Goal: Task Accomplishment & Management: Complete application form

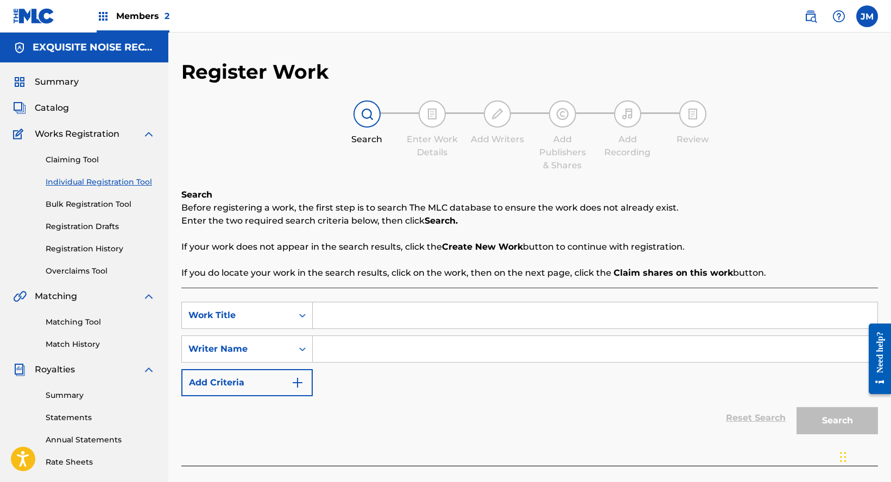
click at [417, 308] on input "Search Form" at bounding box center [595, 316] width 565 height 26
paste input "Pedestal (Version 1)"
type input "Pedestal (Version 1)"
click at [333, 354] on input "Search Form" at bounding box center [595, 349] width 565 height 26
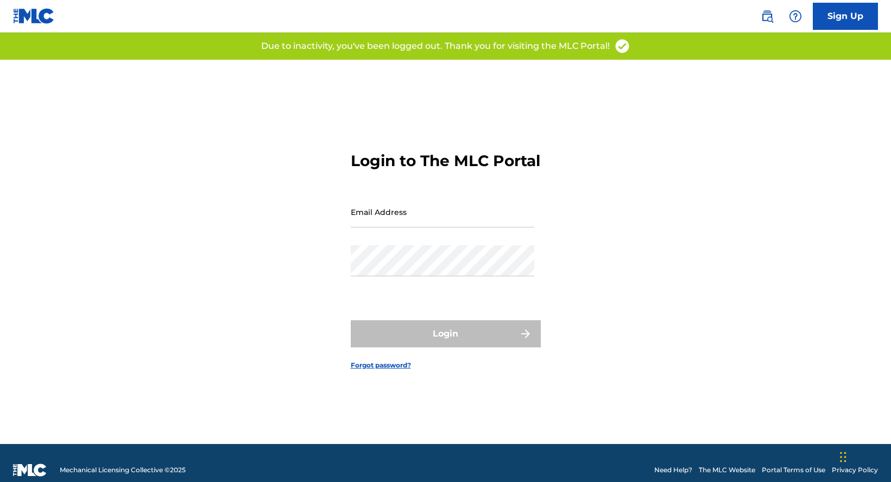
click at [403, 224] on input "Email Address" at bounding box center [443, 212] width 184 height 31
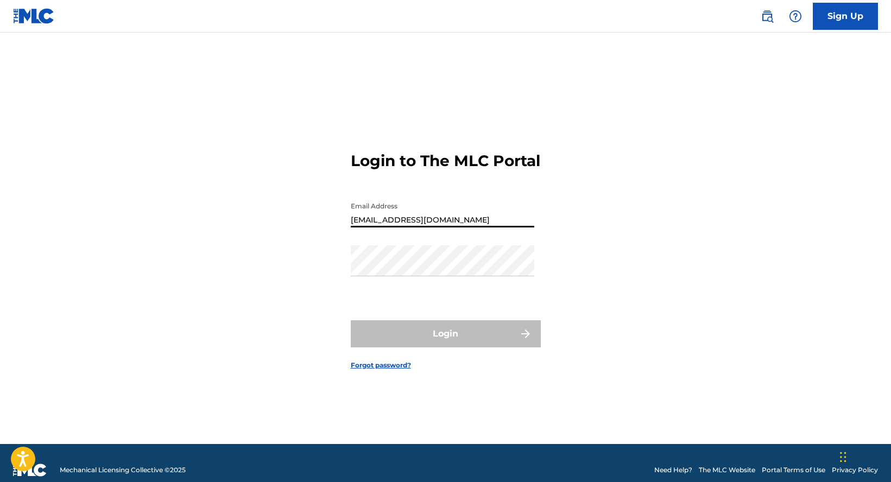
type input "[EMAIL_ADDRESS][DOMAIN_NAME]"
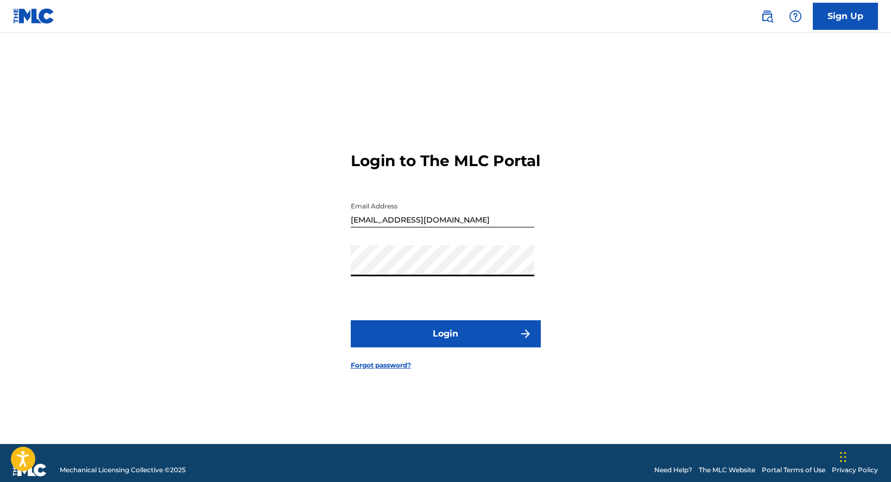
click at [351, 320] on button "Login" at bounding box center [446, 333] width 190 height 27
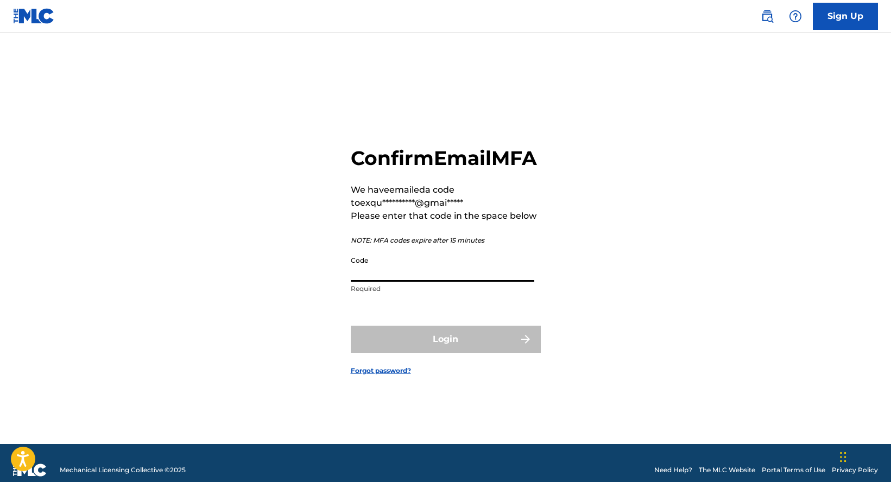
click at [405, 280] on input "Code" at bounding box center [443, 266] width 184 height 31
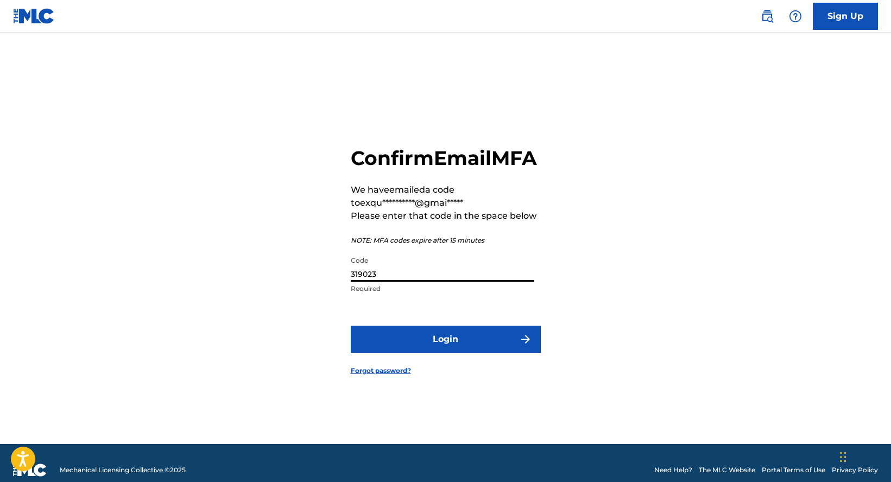
type input "319023"
click at [351, 326] on button "Login" at bounding box center [446, 339] width 190 height 27
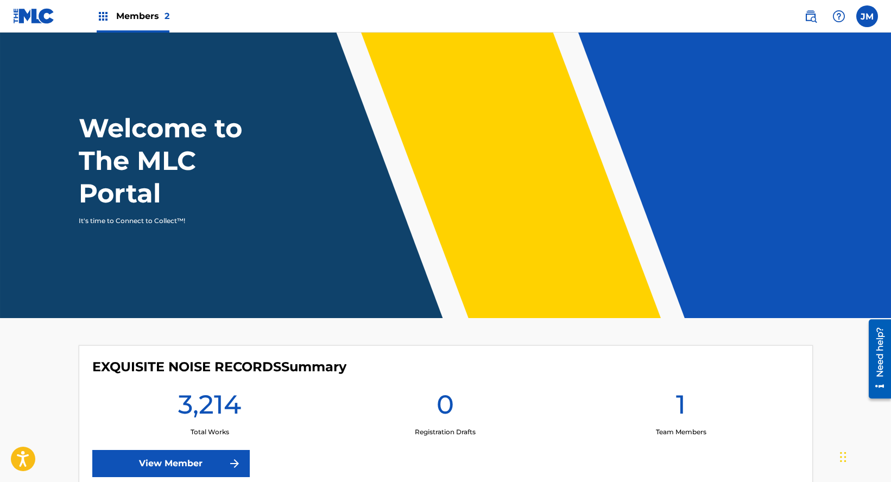
click at [192, 461] on link "View Member" at bounding box center [171, 463] width 158 height 27
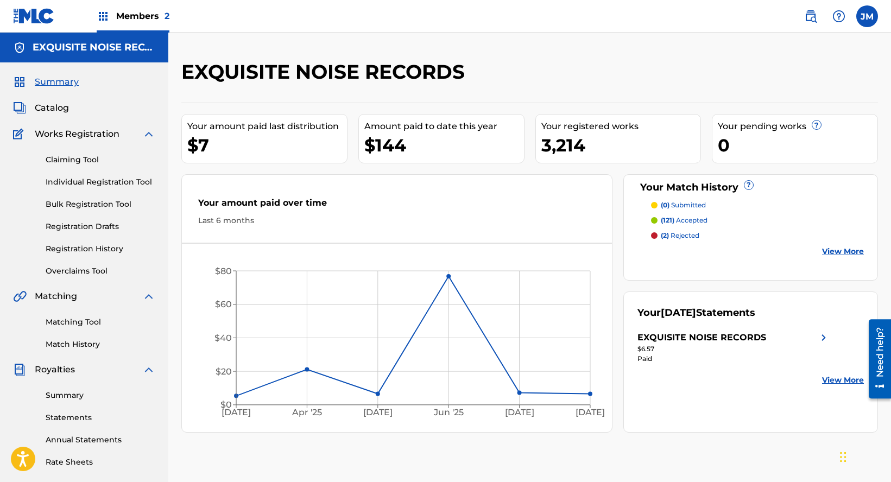
click at [74, 181] on link "Individual Registration Tool" at bounding box center [101, 182] width 110 height 11
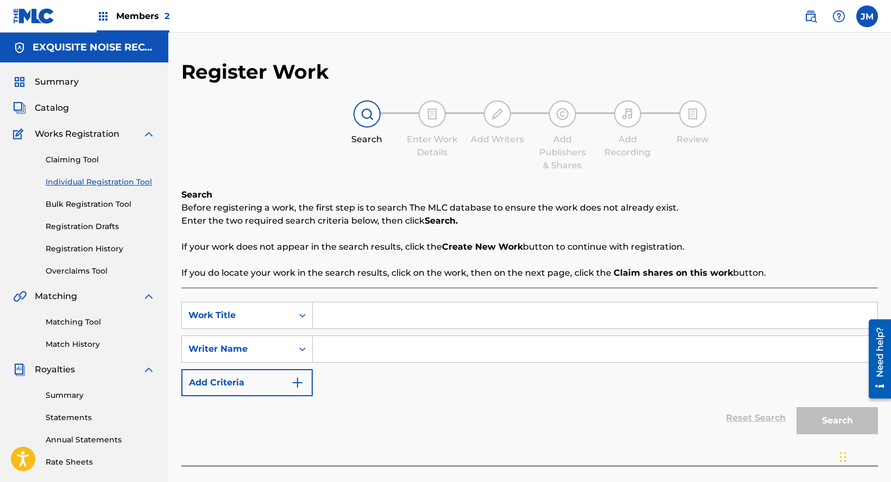
click at [342, 325] on input "Search Form" at bounding box center [595, 316] width 565 height 26
paste input "Pedestal (Version 1)"
type input "Pedestal (Version 1)"
click at [355, 360] on input "Search Form" at bounding box center [595, 349] width 565 height 26
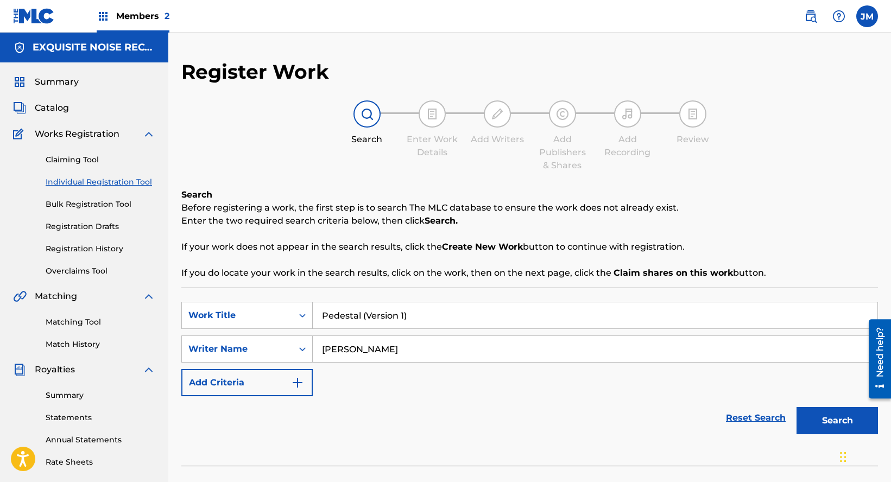
type input "Evelio Gomez"
click at [797, 407] on button "Search" at bounding box center [837, 420] width 81 height 27
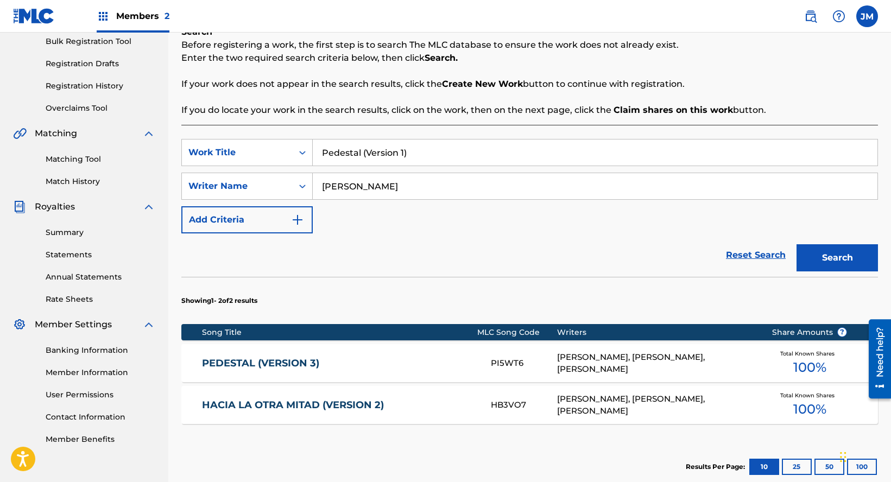
scroll to position [217, 0]
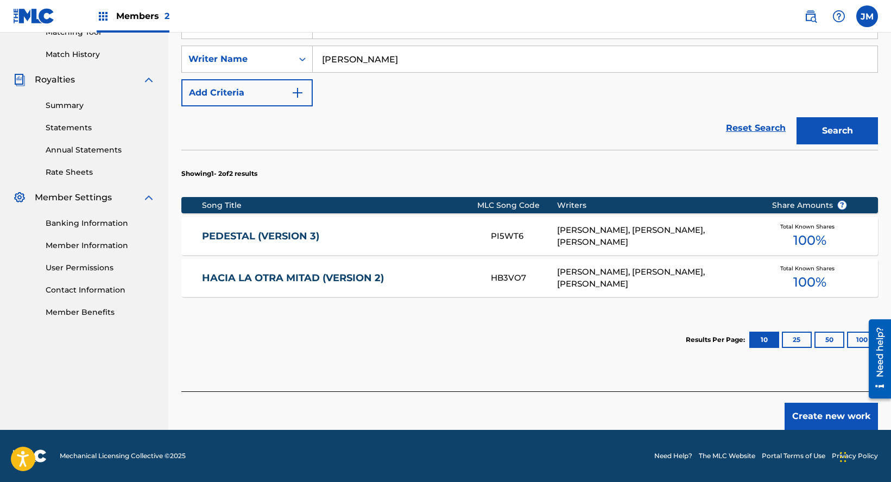
click at [832, 415] on button "Create new work" at bounding box center [831, 416] width 93 height 27
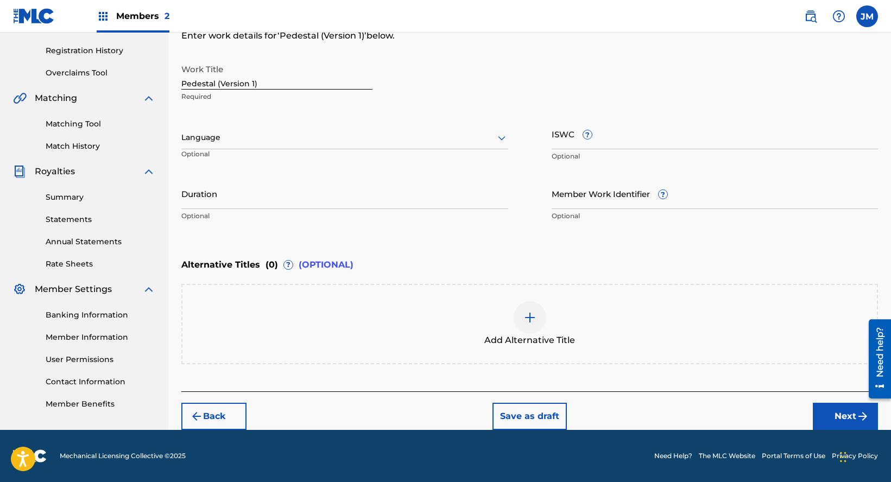
scroll to position [198, 0]
click at [833, 415] on button "Next" at bounding box center [845, 416] width 65 height 27
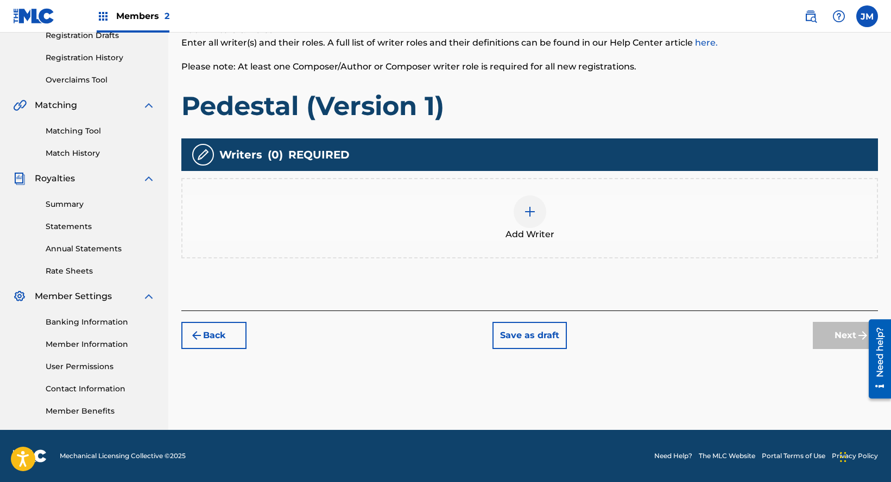
scroll to position [49, 0]
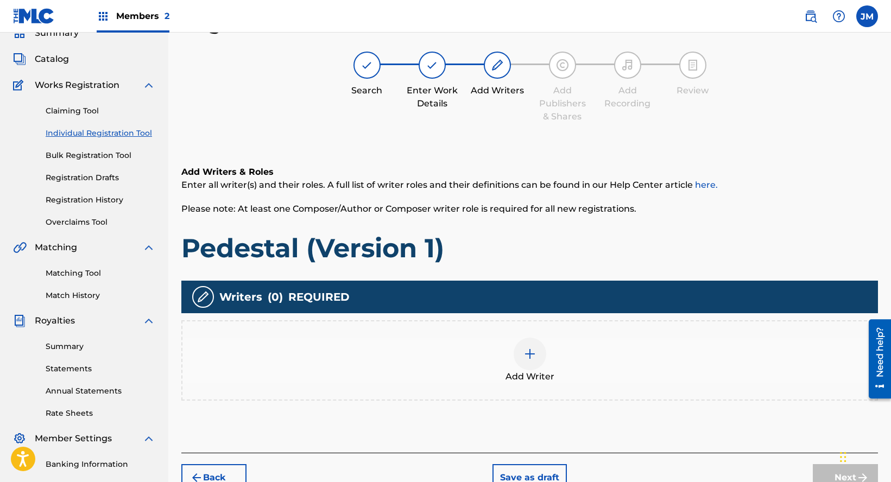
click at [554, 374] on div "Add Writer" at bounding box center [530, 361] width 695 height 46
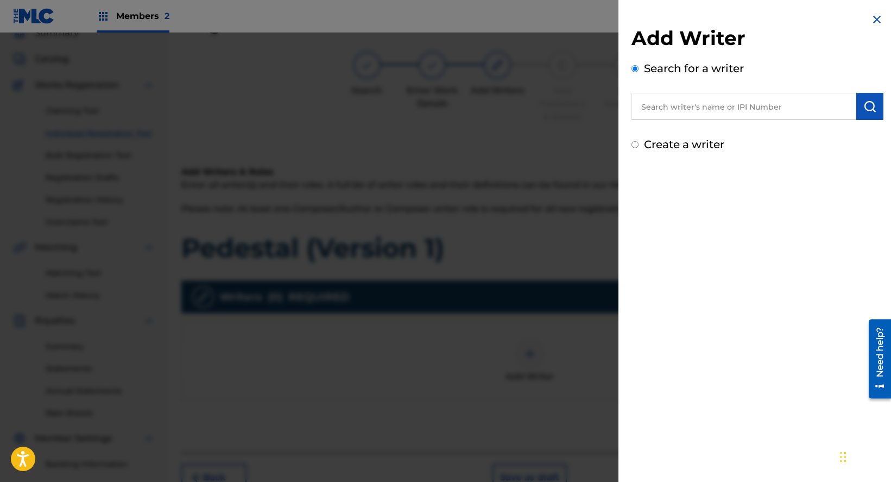
click at [672, 98] on input "text" at bounding box center [744, 106] width 225 height 27
paste input "Pedestal (Version 1)"
drag, startPoint x: 747, startPoint y: 108, endPoint x: 626, endPoint y: 115, distance: 120.8
click at [626, 115] on div "Add Writer Search for a writer Pedestal (Version 1) Create a writer" at bounding box center [758, 83] width 278 height 166
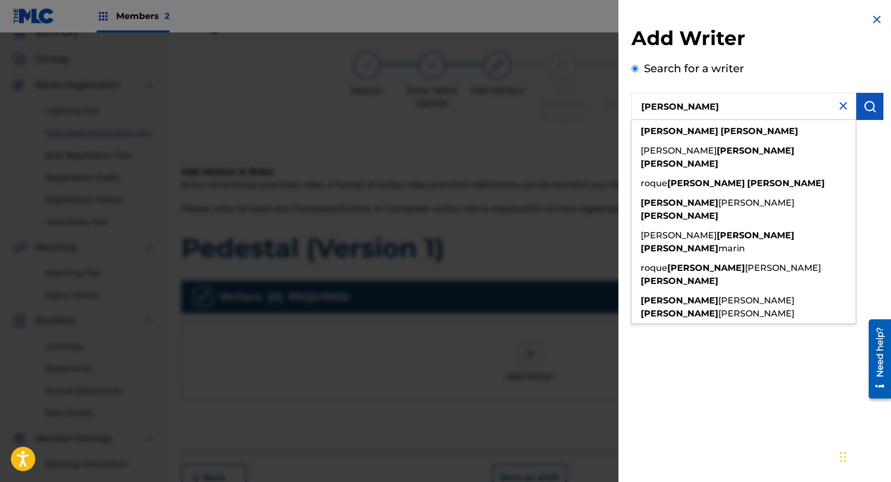
type input "Evelio Gomez"
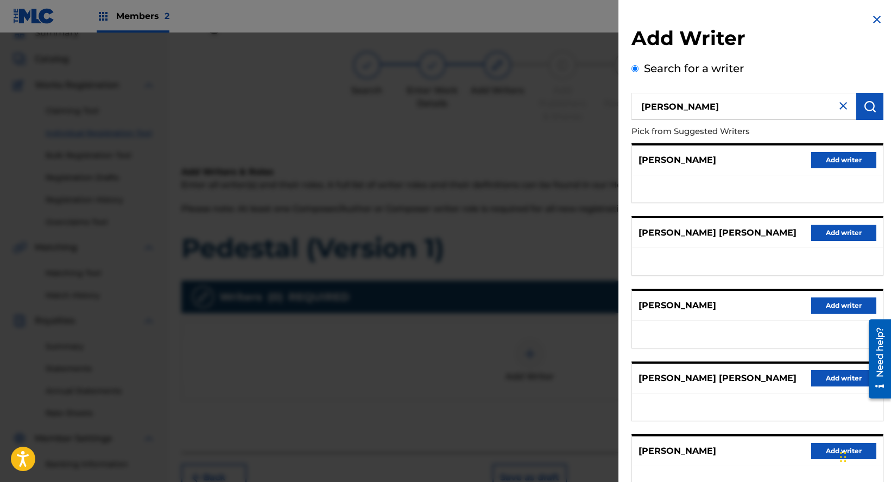
click at [834, 311] on button "Add writer" at bounding box center [844, 306] width 65 height 16
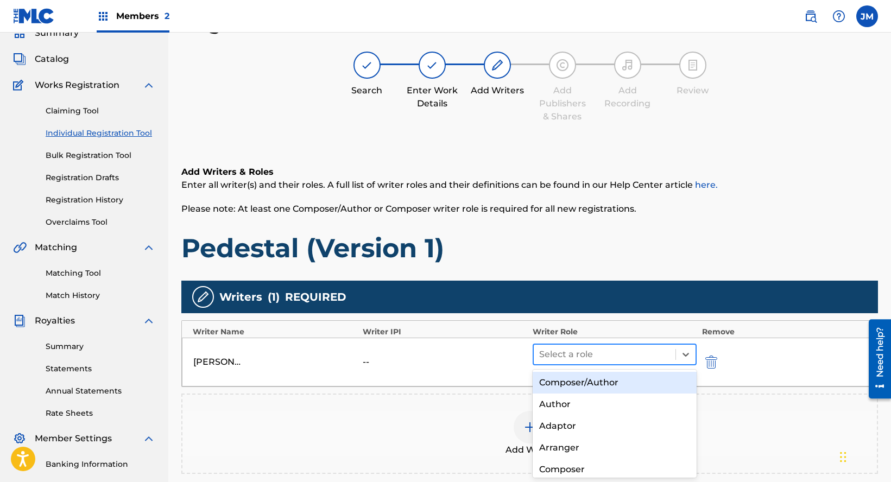
click at [570, 355] on div at bounding box center [604, 354] width 131 height 15
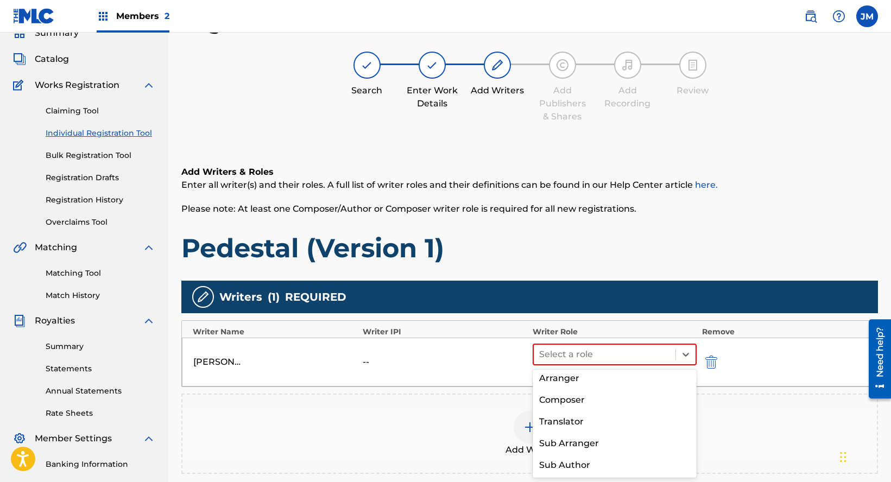
scroll to position [0, 0]
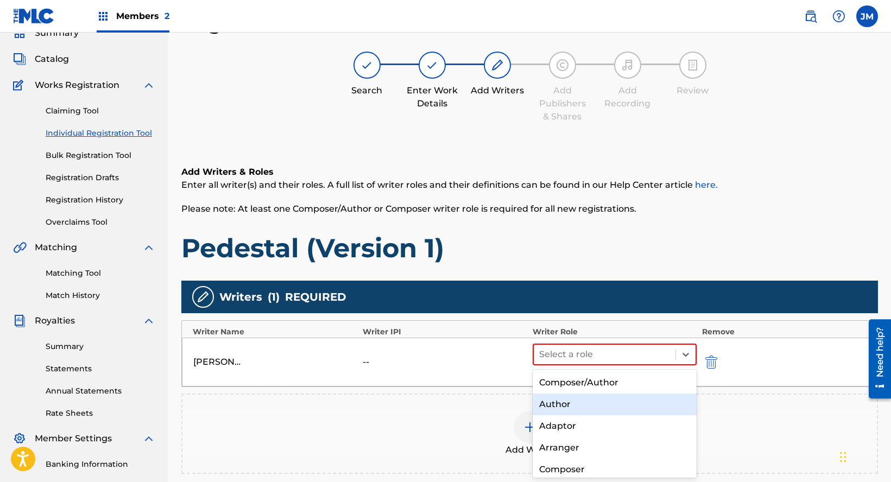
click at [577, 411] on div "Author" at bounding box center [615, 405] width 164 height 22
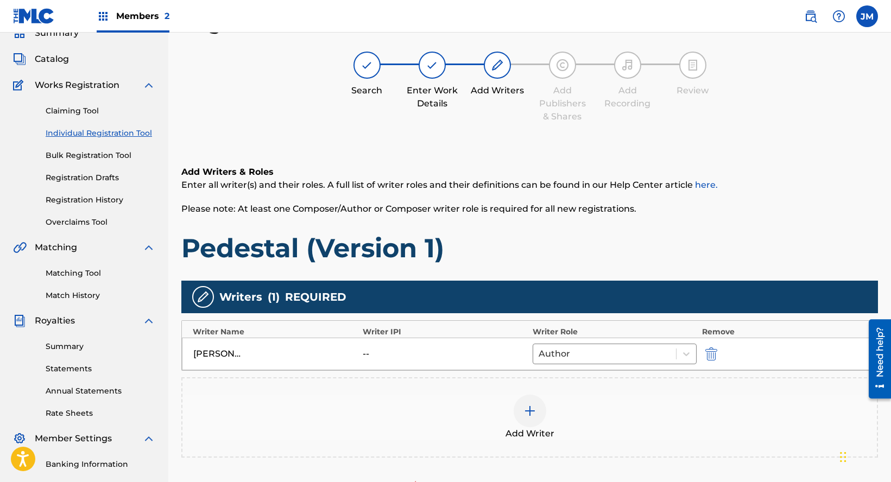
click at [543, 422] on div "Add Writer" at bounding box center [530, 418] width 695 height 46
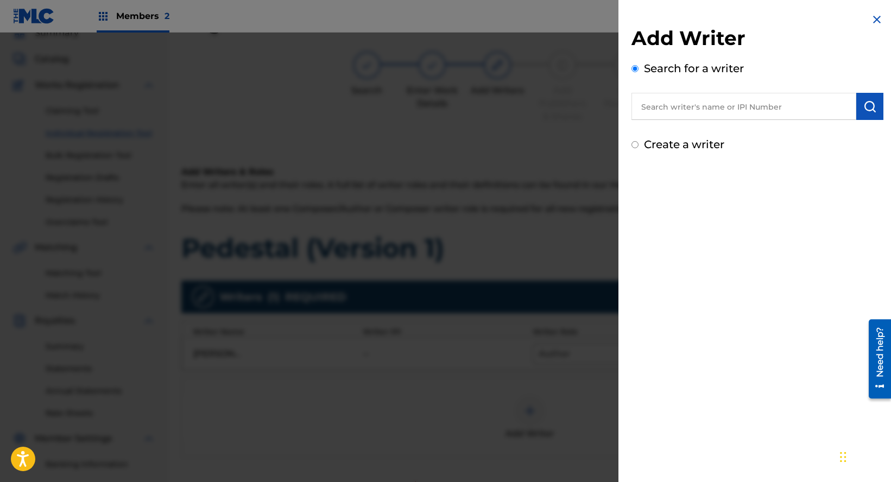
click at [732, 103] on input "text" at bounding box center [744, 106] width 225 height 27
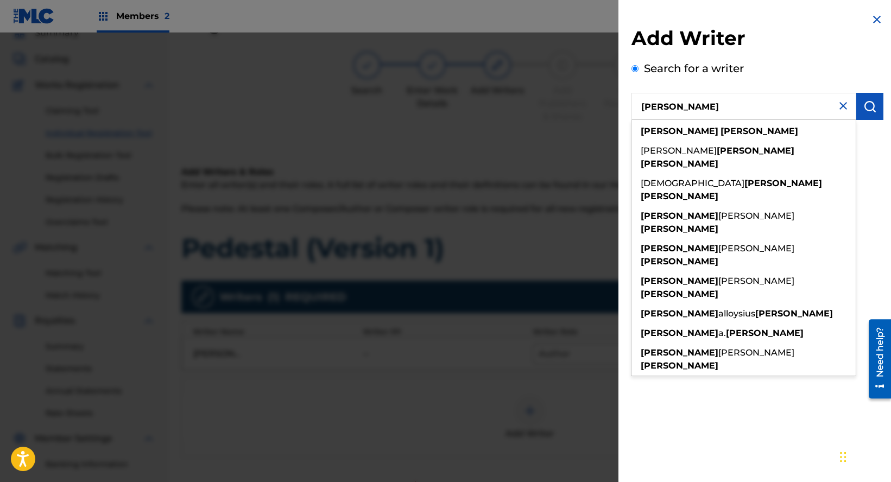
type input "Samuel Mitchell"
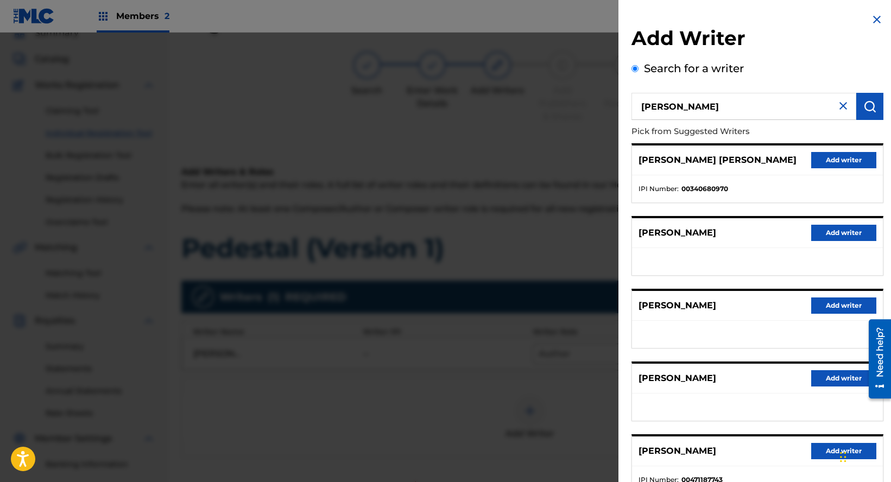
click at [843, 381] on button "Add writer" at bounding box center [844, 378] width 65 height 16
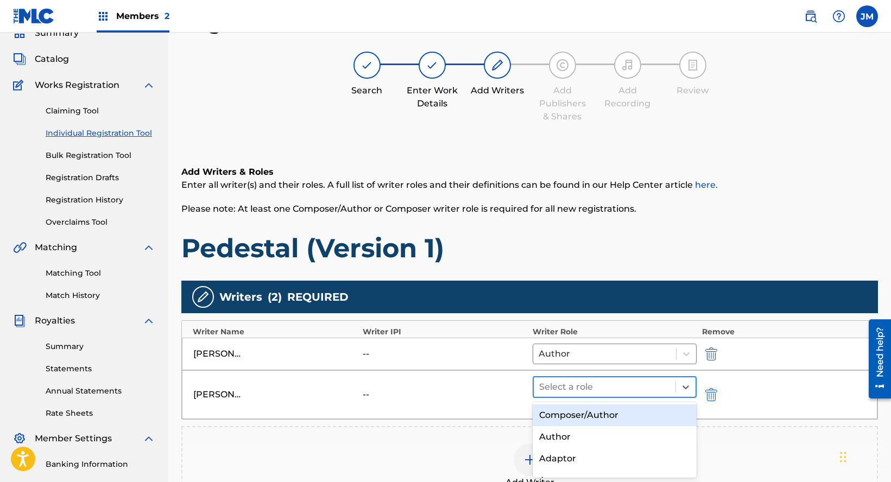
click at [611, 385] on div at bounding box center [604, 387] width 131 height 15
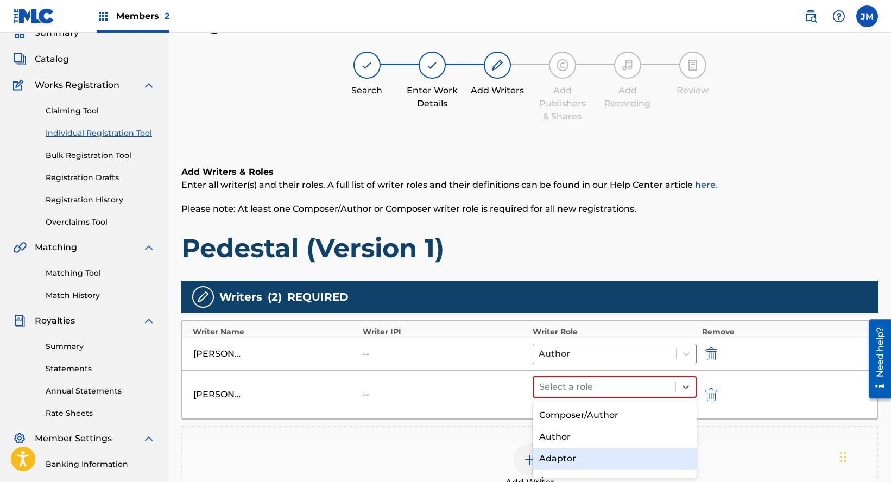
scroll to position [54, 0]
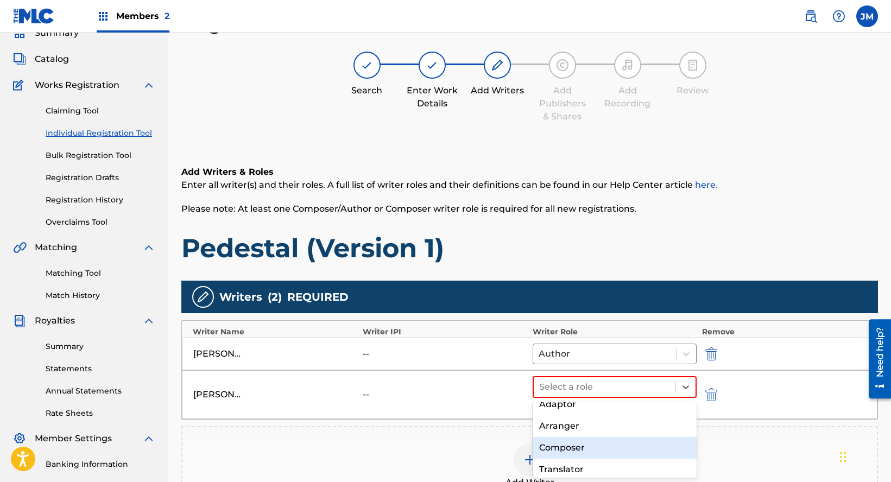
click at [578, 449] on div "Composer" at bounding box center [615, 448] width 164 height 22
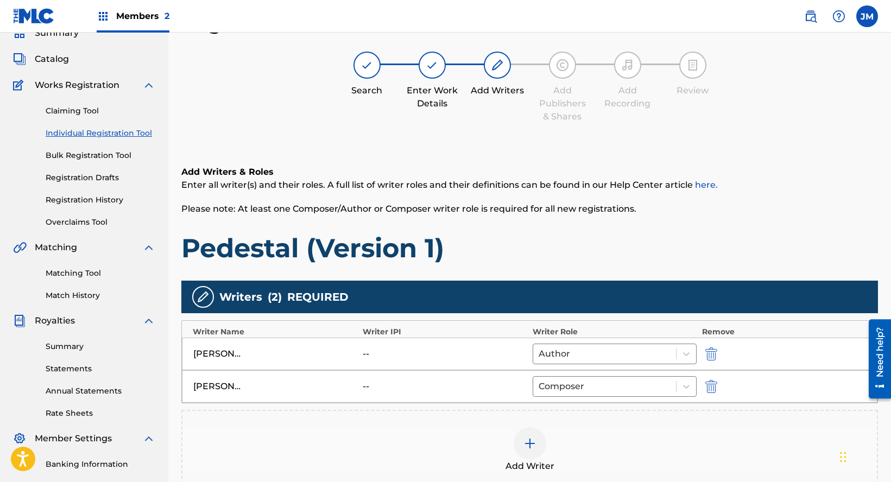
click at [545, 454] on div "Add Writer" at bounding box center [530, 450] width 695 height 46
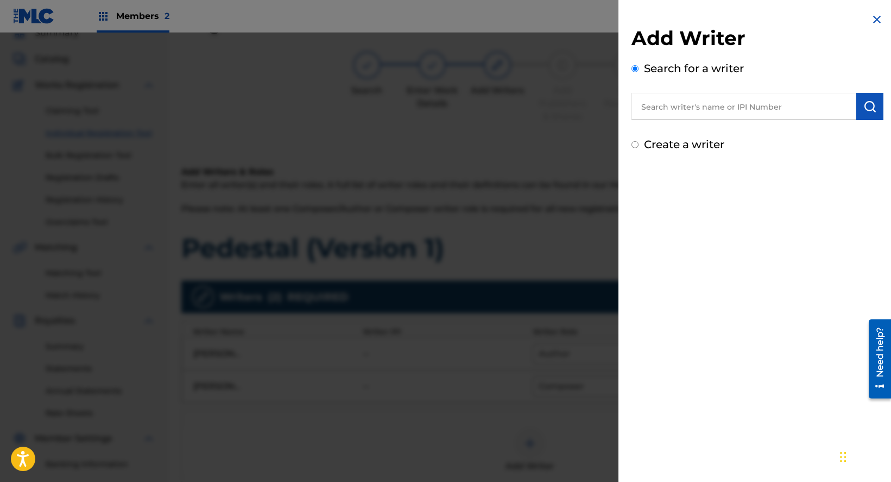
click at [727, 110] on input "text" at bounding box center [744, 106] width 225 height 27
type input "Gustavo Restrepo"
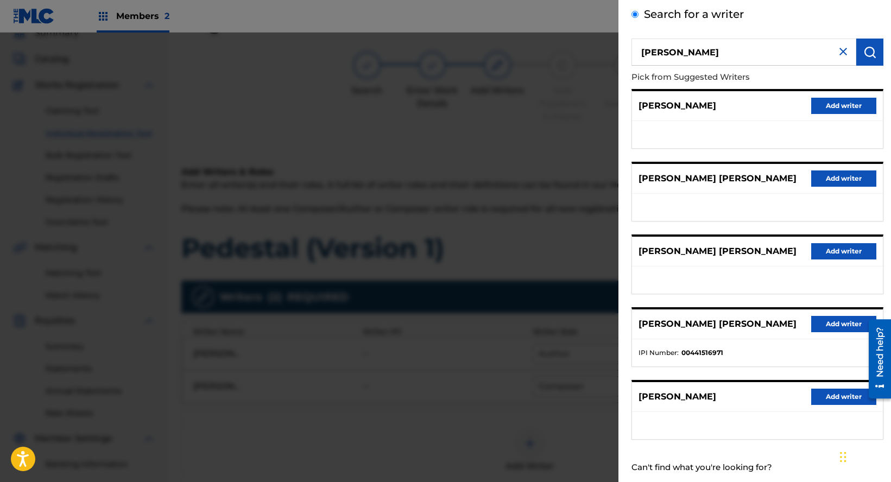
click at [837, 405] on button "Add writer" at bounding box center [844, 397] width 65 height 16
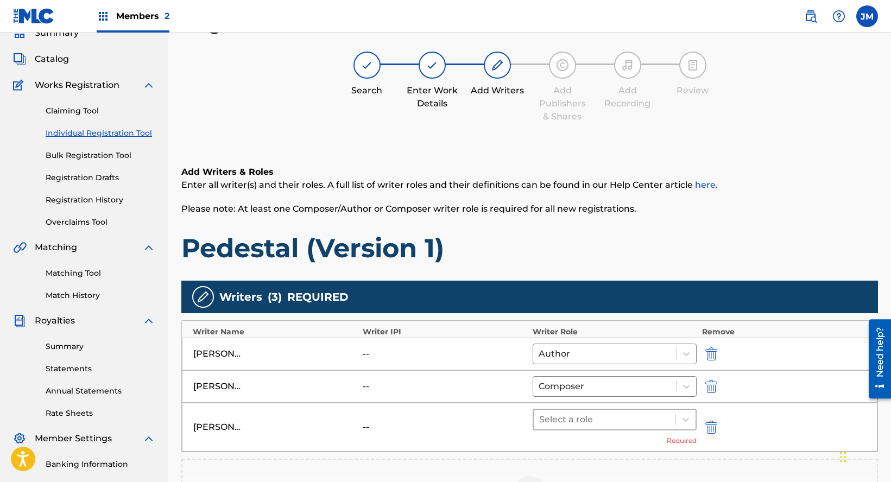
click at [605, 420] on div at bounding box center [604, 419] width 131 height 15
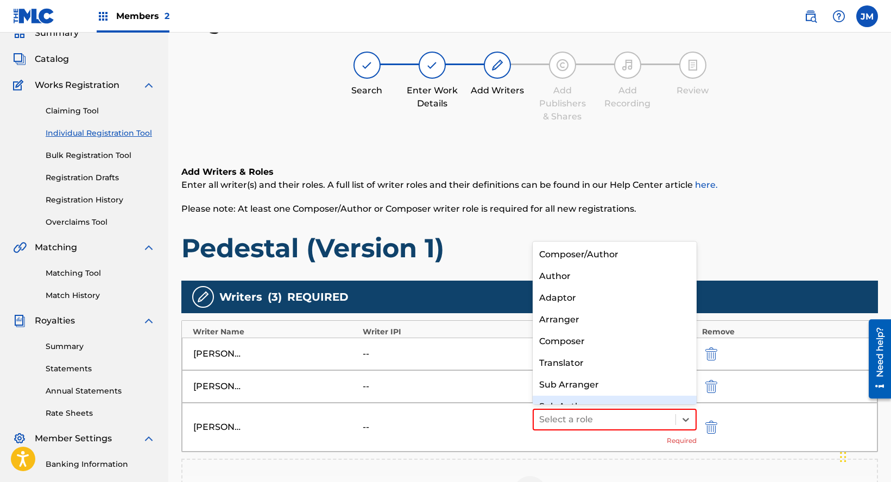
scroll to position [15, 0]
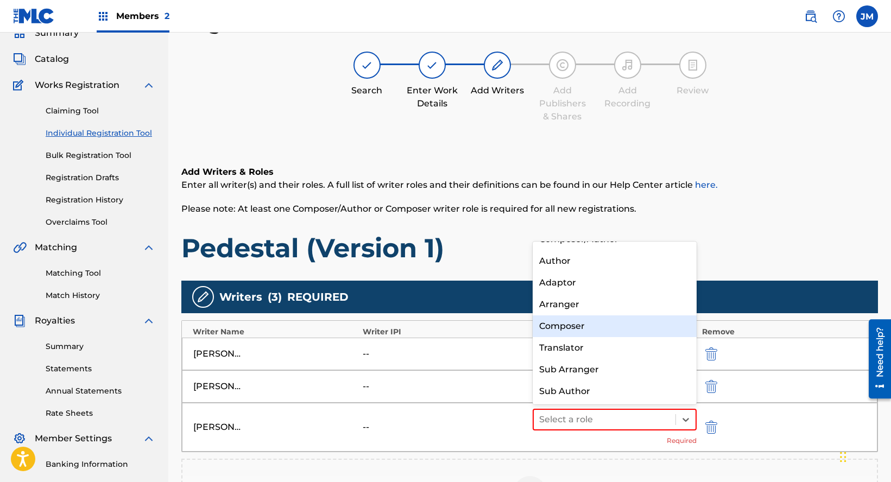
click at [570, 330] on div "Composer" at bounding box center [615, 327] width 164 height 22
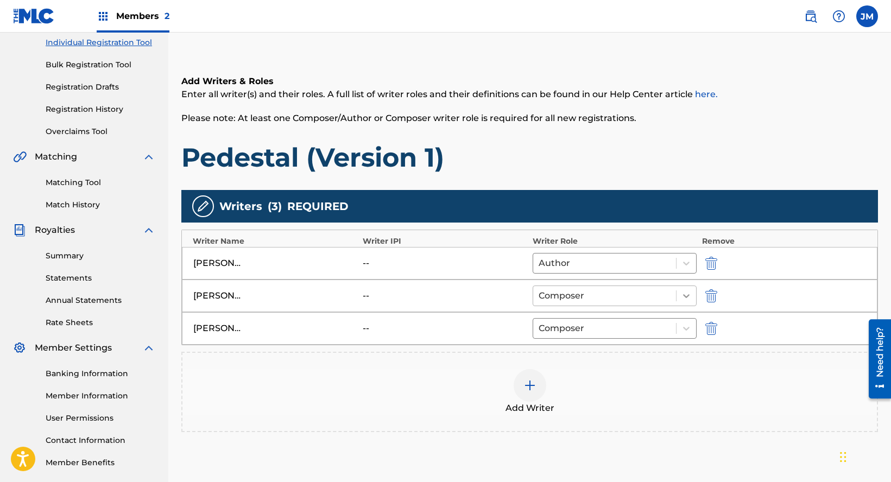
scroll to position [212, 0]
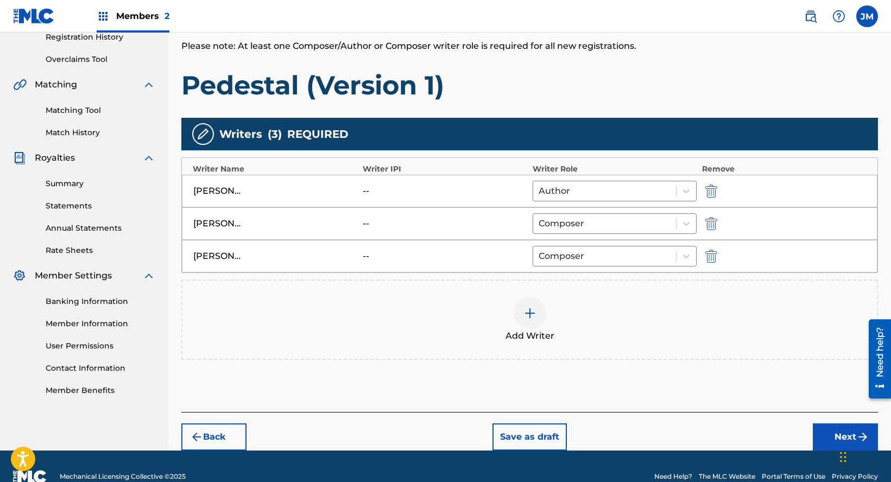
click at [833, 431] on button "Next" at bounding box center [845, 437] width 65 height 27
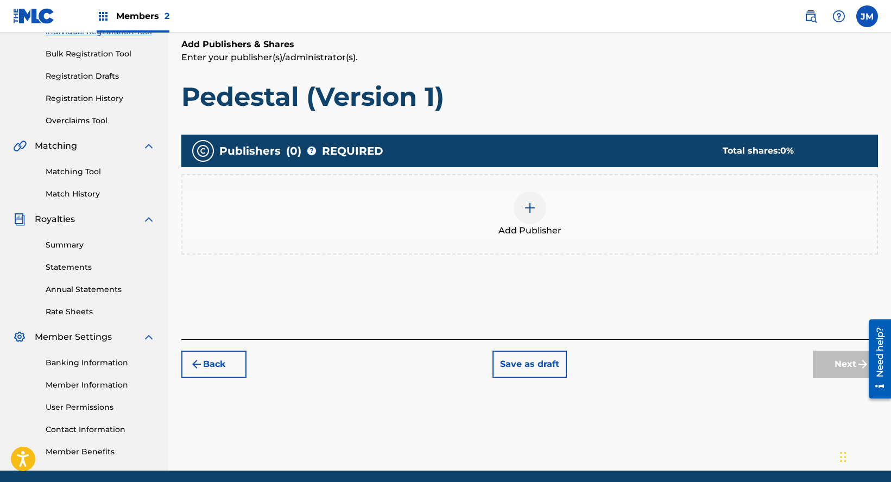
scroll to position [49, 0]
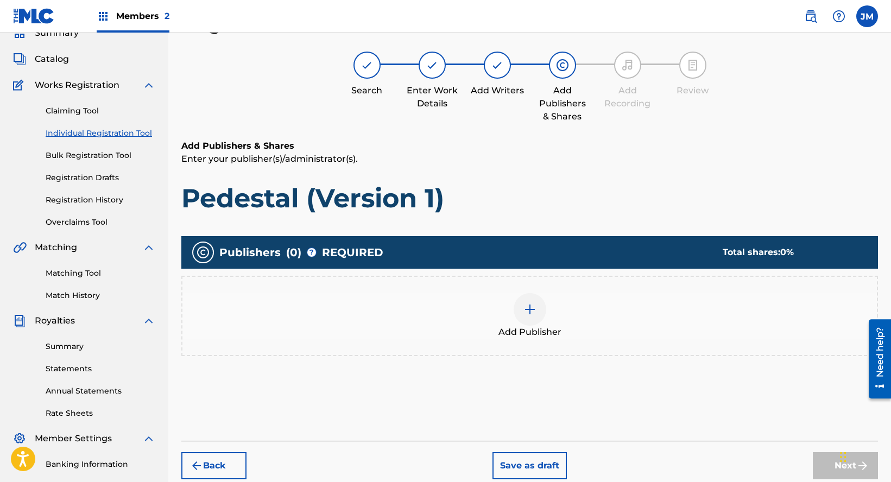
click at [605, 337] on div "Add Publisher" at bounding box center [530, 316] width 695 height 46
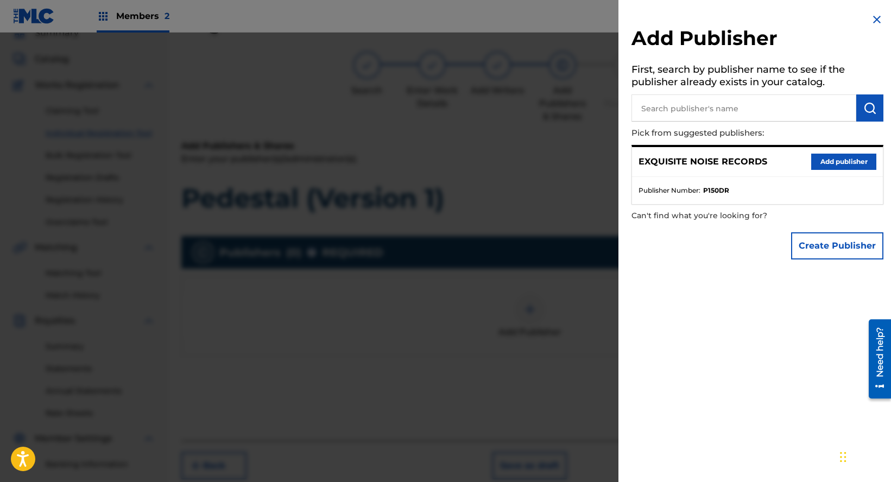
click at [827, 160] on button "Add publisher" at bounding box center [844, 162] width 65 height 16
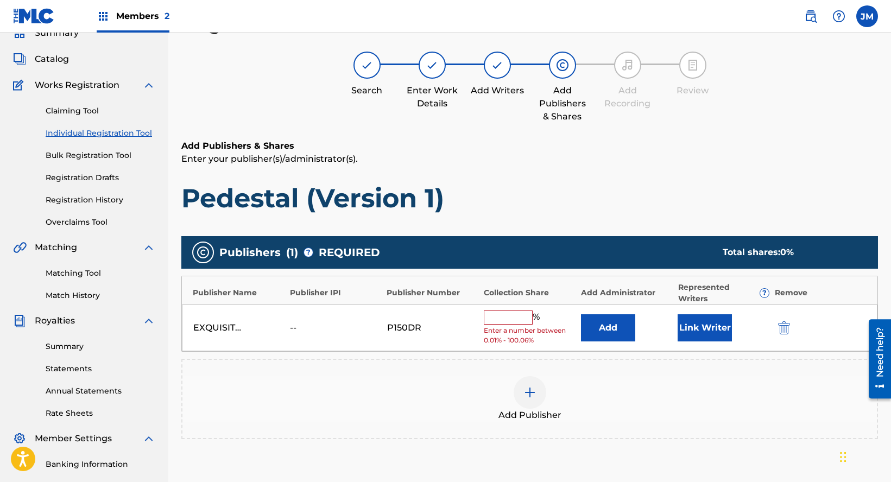
click at [504, 318] on input "text" at bounding box center [508, 318] width 49 height 14
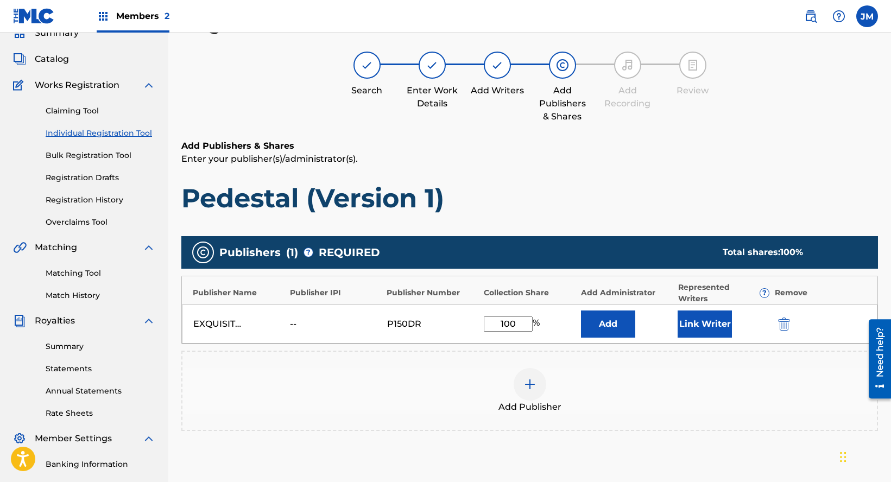
type input "100"
click at [710, 318] on button "Link Writer" at bounding box center [705, 324] width 54 height 27
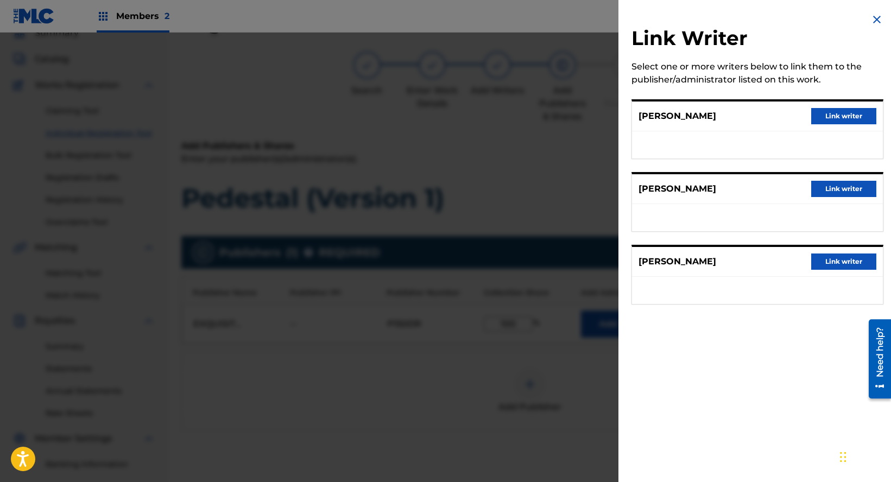
click at [831, 111] on button "Link writer" at bounding box center [844, 116] width 65 height 16
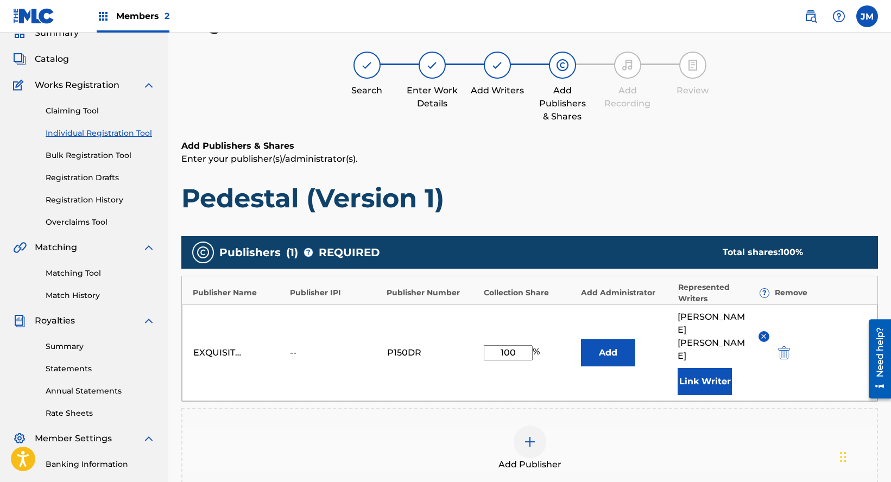
click at [693, 368] on button "Link Writer" at bounding box center [705, 381] width 54 height 27
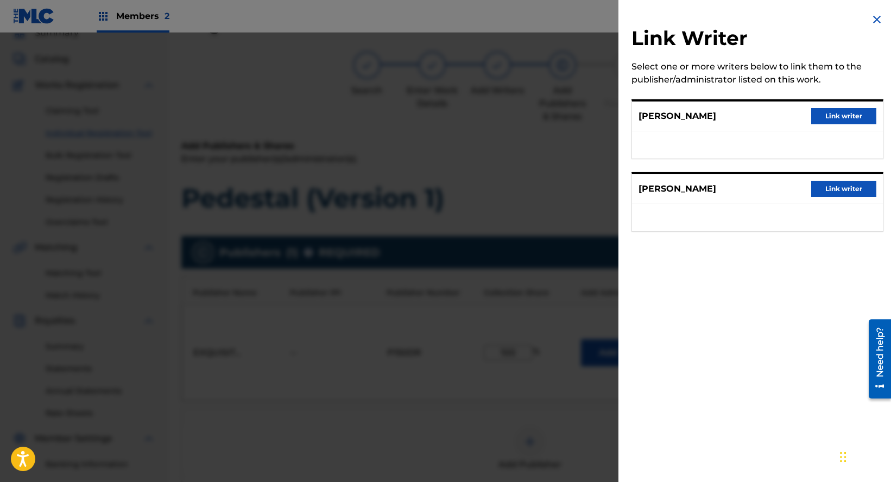
click at [825, 110] on button "Link writer" at bounding box center [844, 116] width 65 height 16
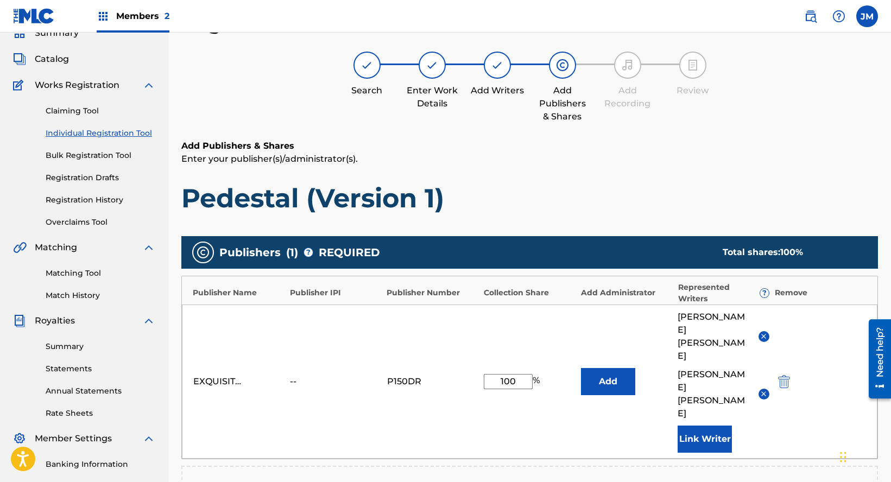
click at [692, 426] on button "Link Writer" at bounding box center [705, 439] width 54 height 27
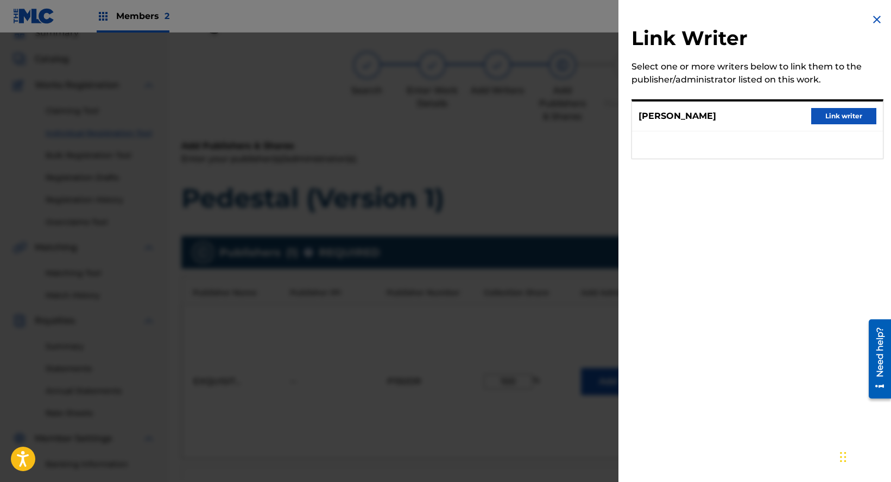
click at [823, 114] on button "Link writer" at bounding box center [844, 116] width 65 height 16
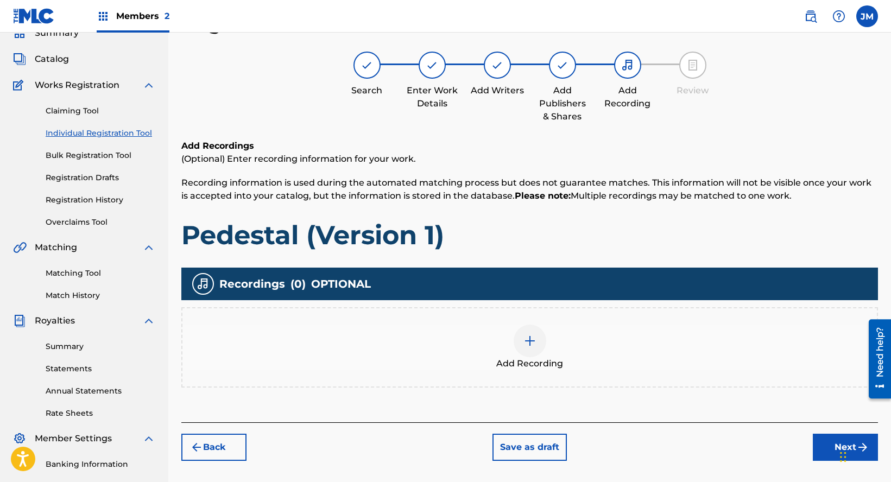
click at [536, 332] on div at bounding box center [530, 341] width 33 height 33
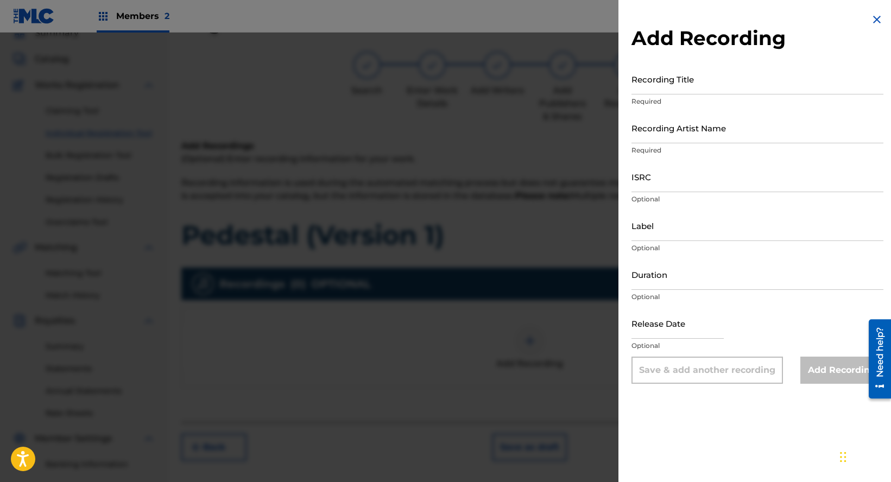
click at [700, 85] on input "Recording Title" at bounding box center [758, 79] width 252 height 31
paste input "Pedestal (Version 1)"
type input "Pedestal (Version 1)"
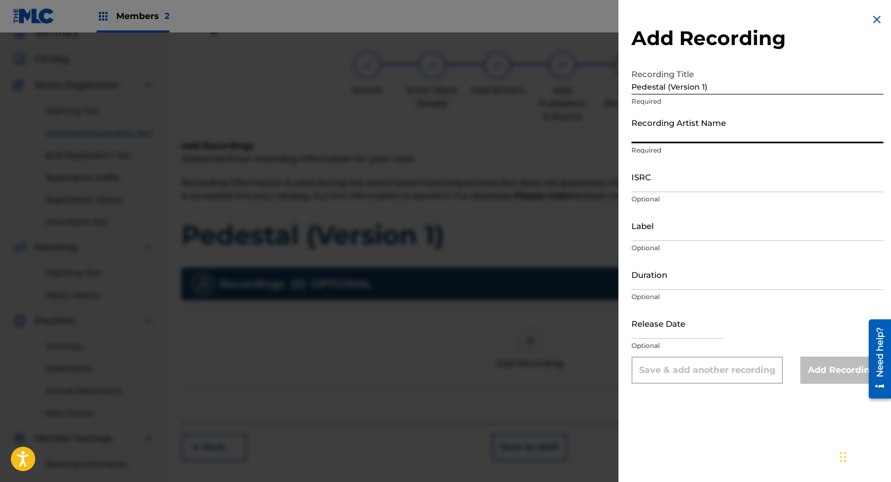
paste input "El Globo Oscuro"
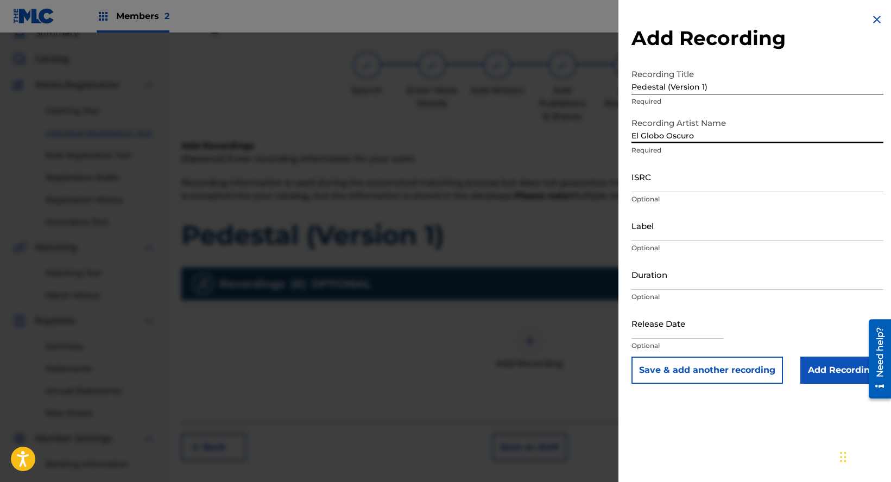
type input "El Globo Oscuro"
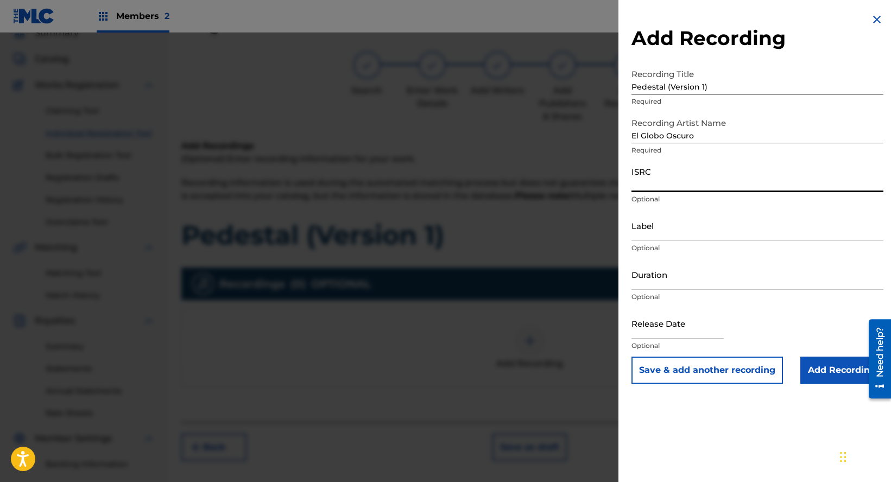
paste input "QZJRC2580219"
type input "QZJRC2580219"
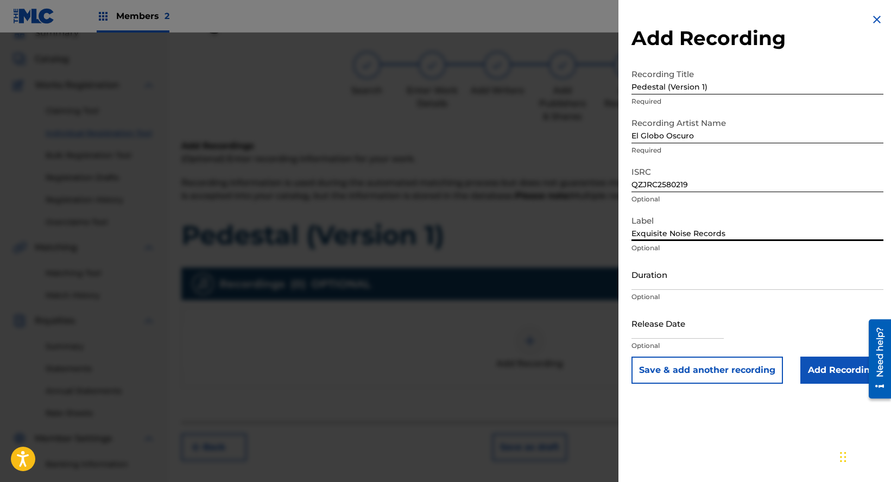
type input "Exquisite Noise Records"
click at [837, 360] on input "Add Recording" at bounding box center [842, 370] width 83 height 27
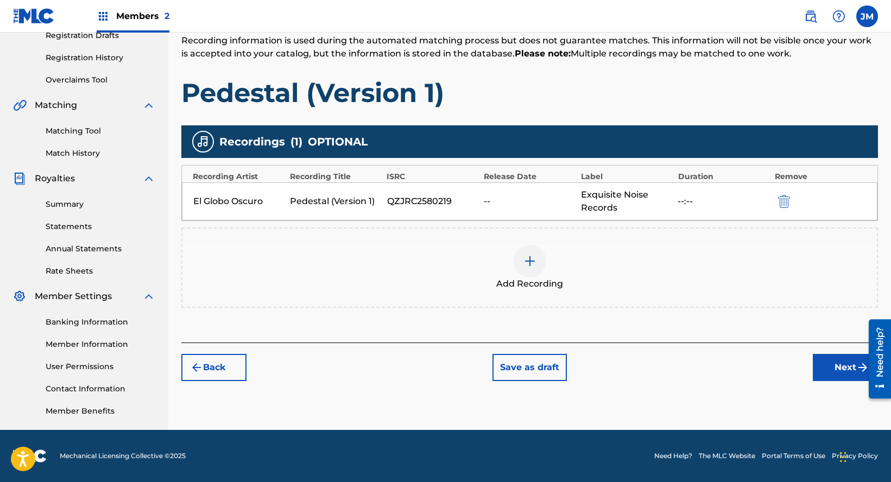
click at [831, 370] on button "Next" at bounding box center [845, 367] width 65 height 27
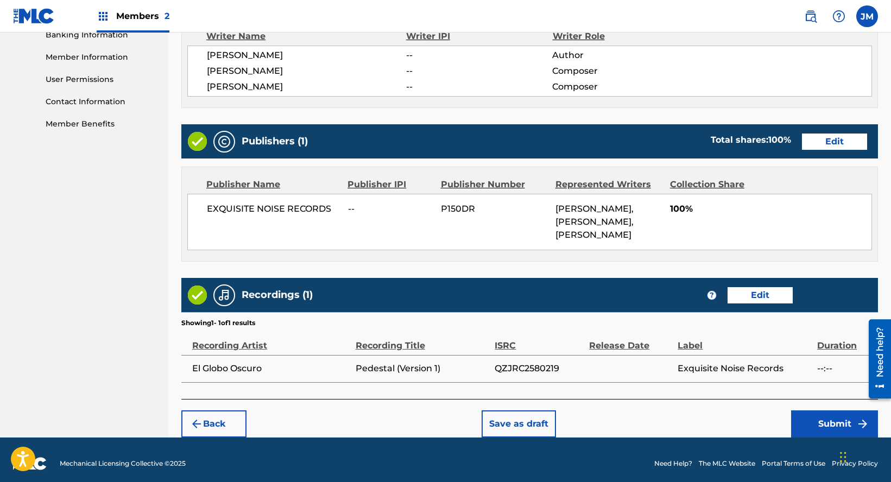
scroll to position [486, 0]
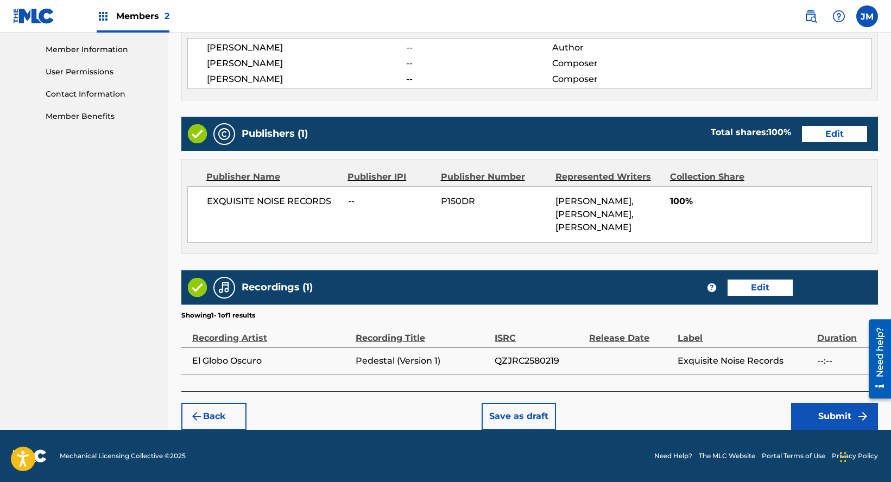
click at [842, 417] on button "Submit" at bounding box center [834, 416] width 87 height 27
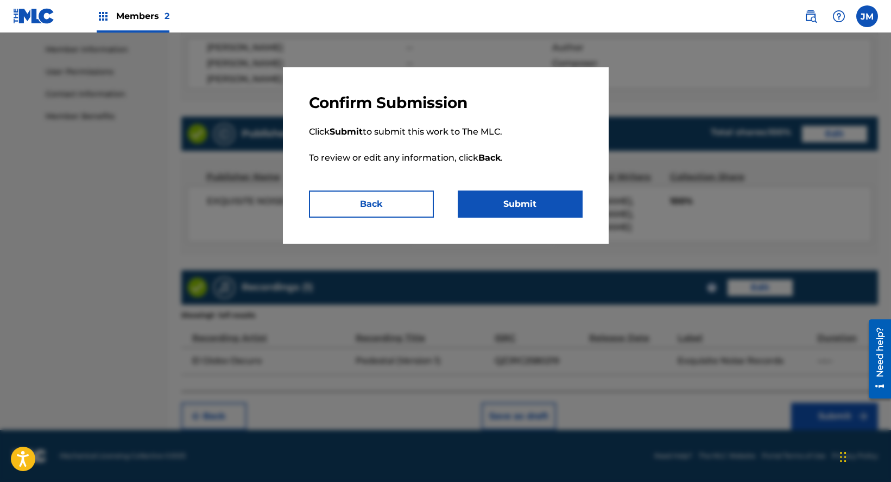
click at [538, 211] on button "Submit" at bounding box center [520, 204] width 125 height 27
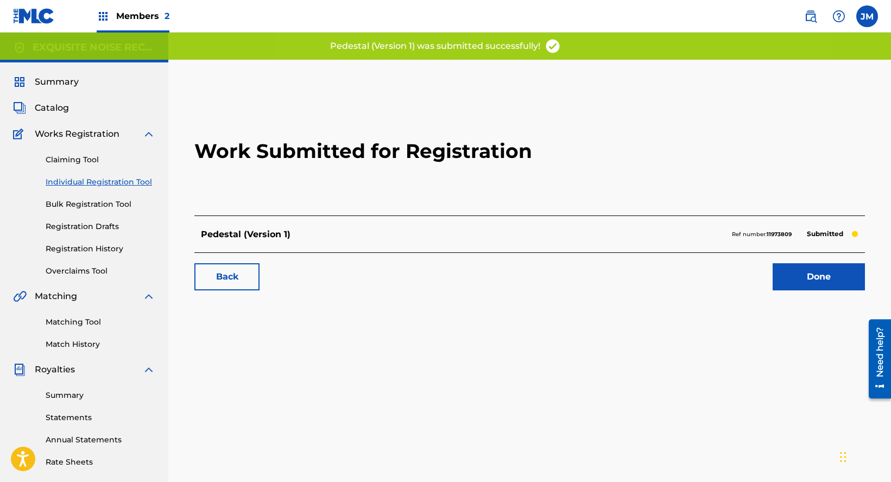
click at [826, 278] on link "Done" at bounding box center [819, 276] width 92 height 27
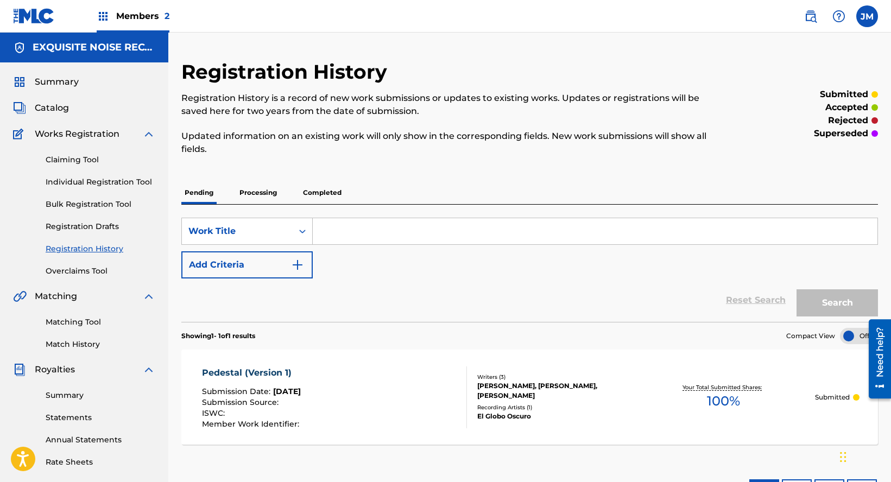
click at [74, 182] on link "Individual Registration Tool" at bounding box center [101, 182] width 110 height 11
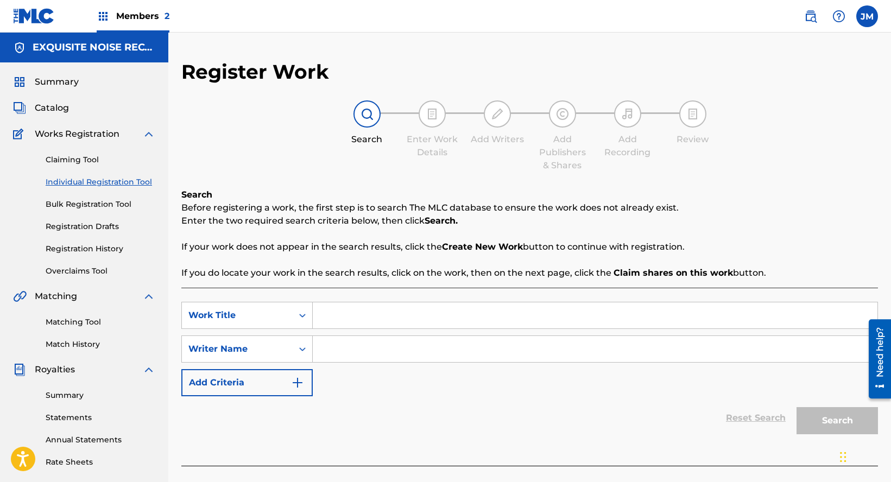
click at [339, 315] on input "Search Form" at bounding box center [595, 316] width 565 height 26
paste input "Magnolias"
type input "Magnolias"
drag, startPoint x: 357, startPoint y: 347, endPoint x: 351, endPoint y: 343, distance: 6.6
click at [357, 346] on input "Search Form" at bounding box center [595, 349] width 565 height 26
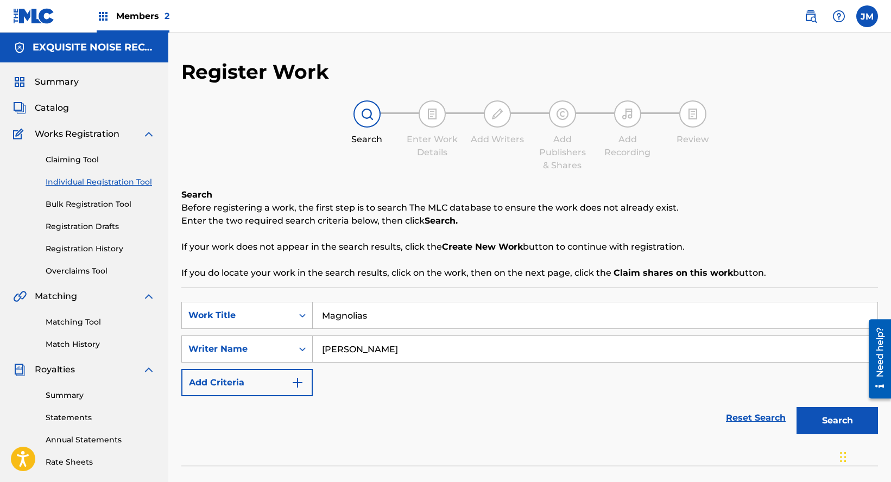
type input "Evelio Gomez"
click at [807, 414] on button "Search" at bounding box center [837, 420] width 81 height 27
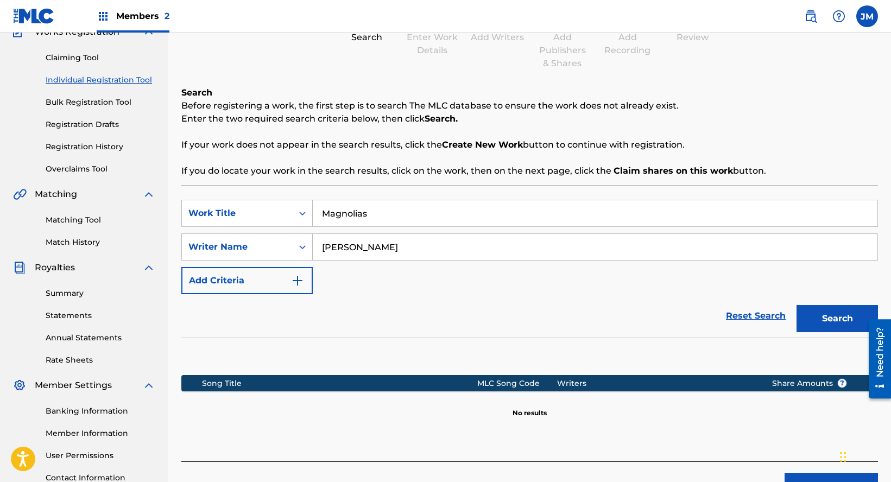
scroll to position [191, 0]
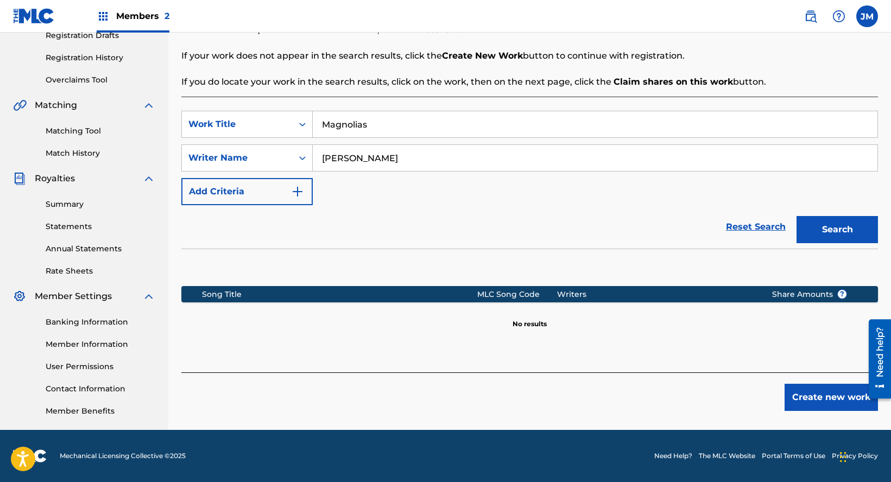
click at [813, 388] on button "Create new work" at bounding box center [831, 397] width 93 height 27
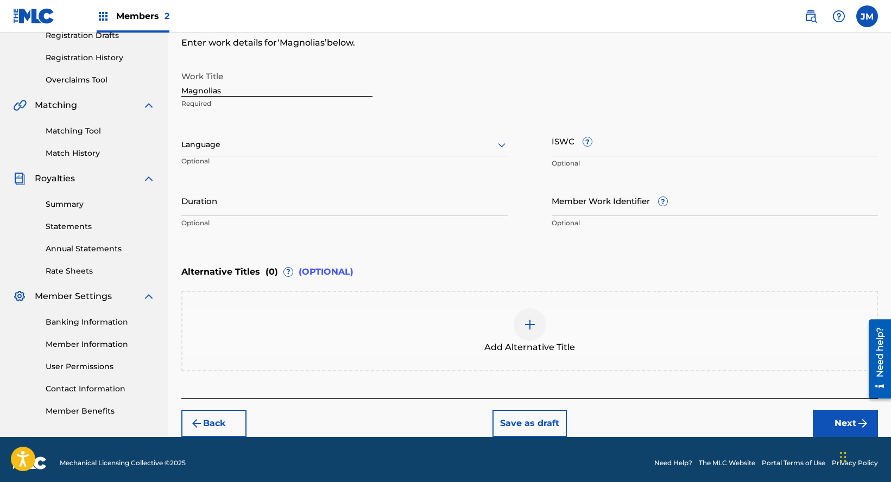
click at [846, 426] on button "Next" at bounding box center [845, 423] width 65 height 27
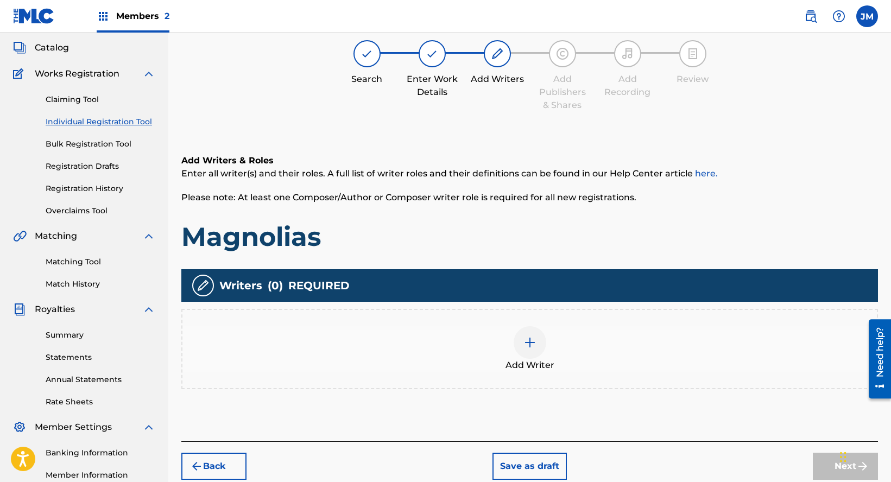
scroll to position [49, 0]
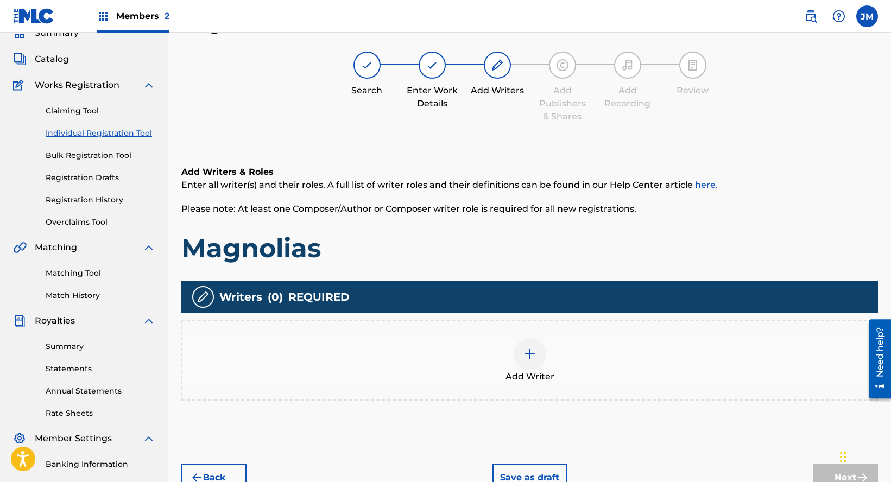
click at [592, 350] on div "Add Writer" at bounding box center [530, 361] width 695 height 46
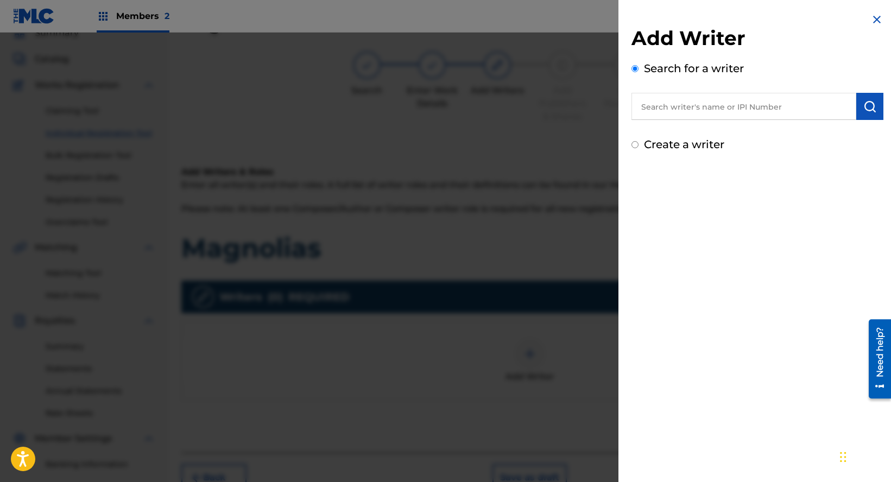
click at [669, 106] on input "text" at bounding box center [744, 106] width 225 height 27
paste input "Evelio Gomez"
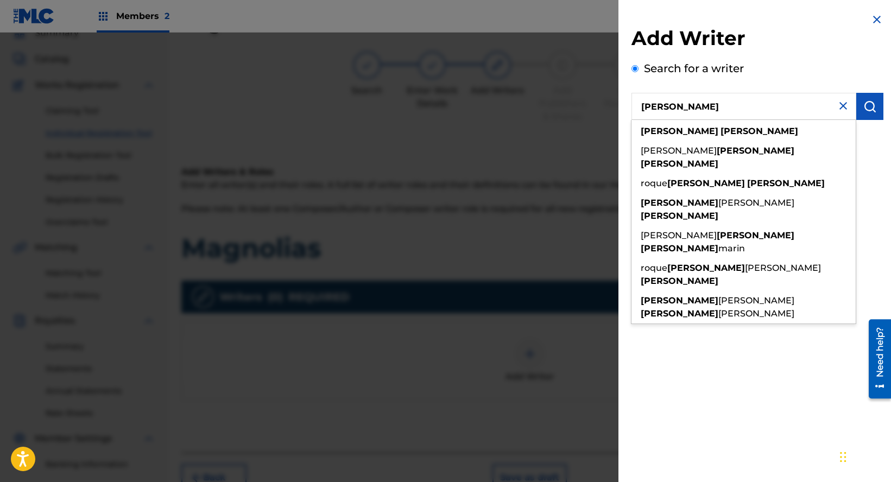
type input "Evelio Gomez"
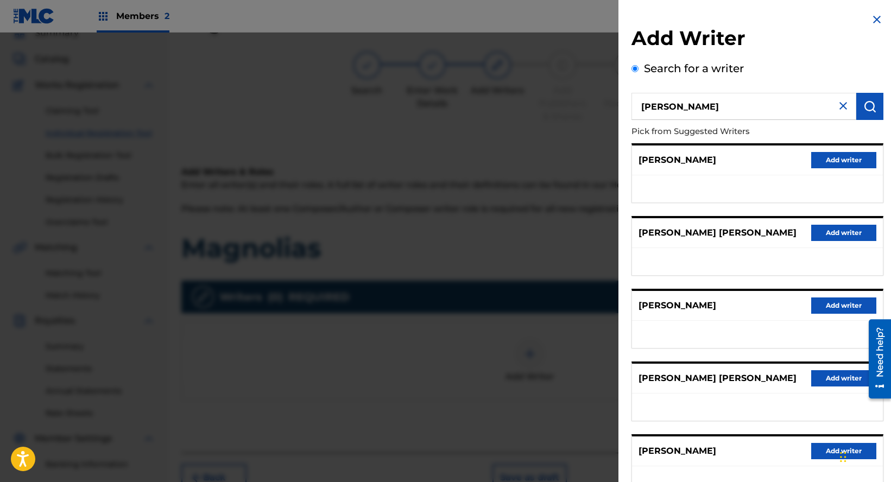
click at [837, 306] on button "Add writer" at bounding box center [844, 306] width 65 height 16
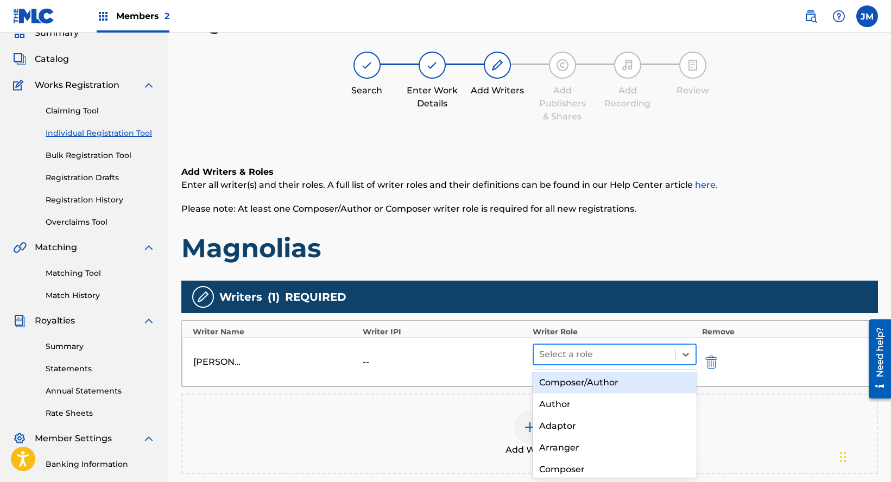
click at [573, 361] on div at bounding box center [604, 354] width 131 height 15
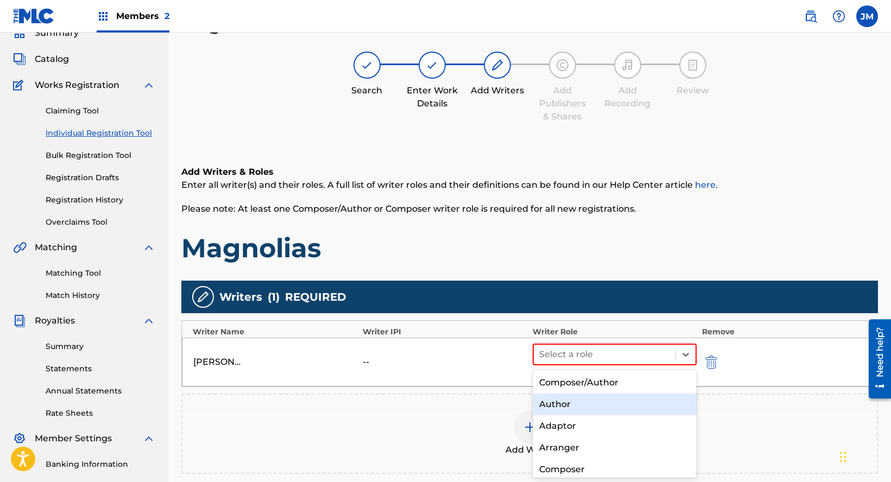
click at [563, 406] on div "Author" at bounding box center [615, 405] width 164 height 22
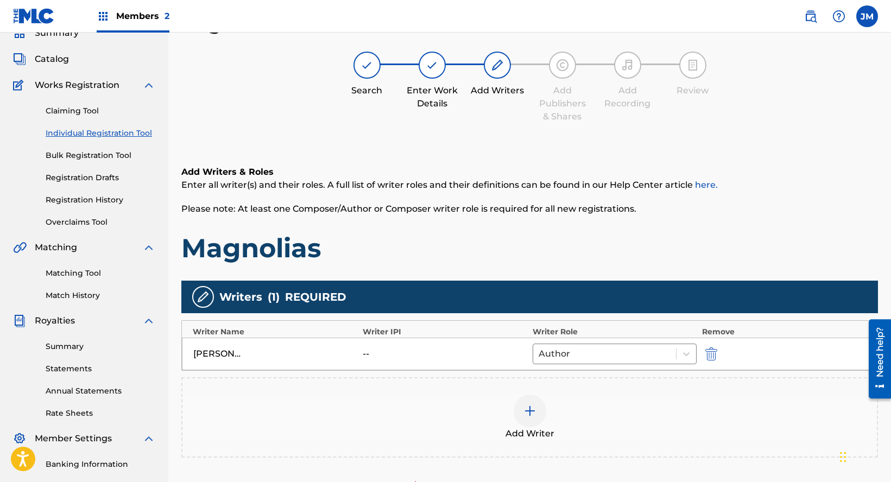
click at [540, 419] on div at bounding box center [530, 411] width 33 height 33
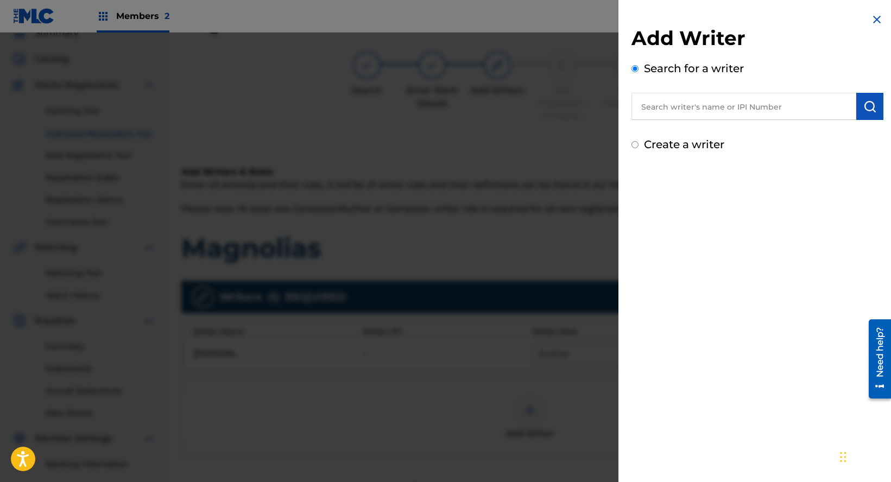
click at [674, 107] on input "text" at bounding box center [744, 106] width 225 height 27
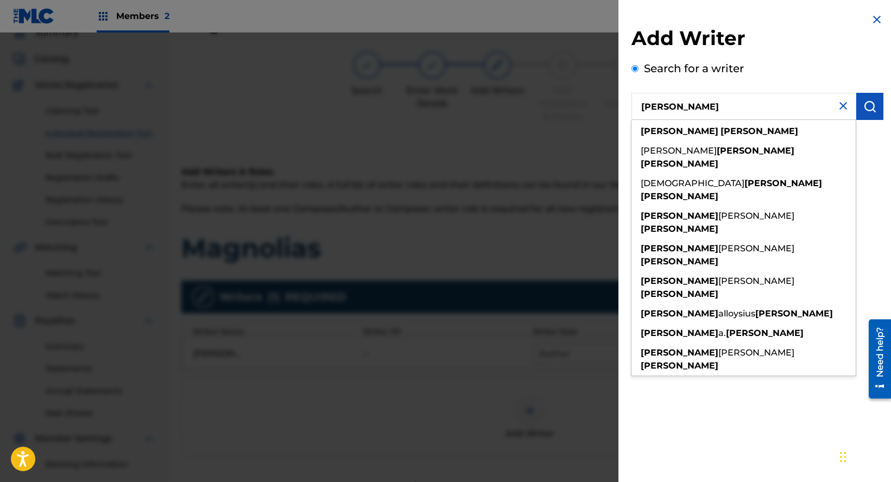
type input "Samuel Mitchell"
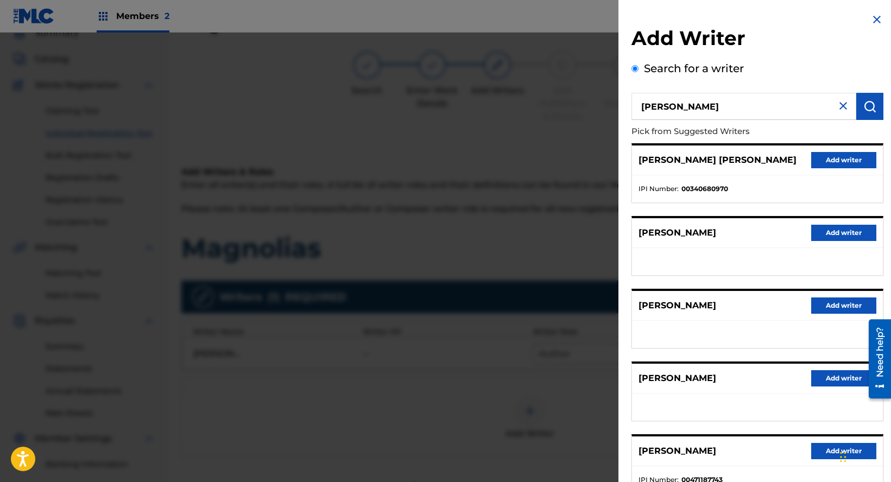
click at [835, 380] on button "Add writer" at bounding box center [844, 378] width 65 height 16
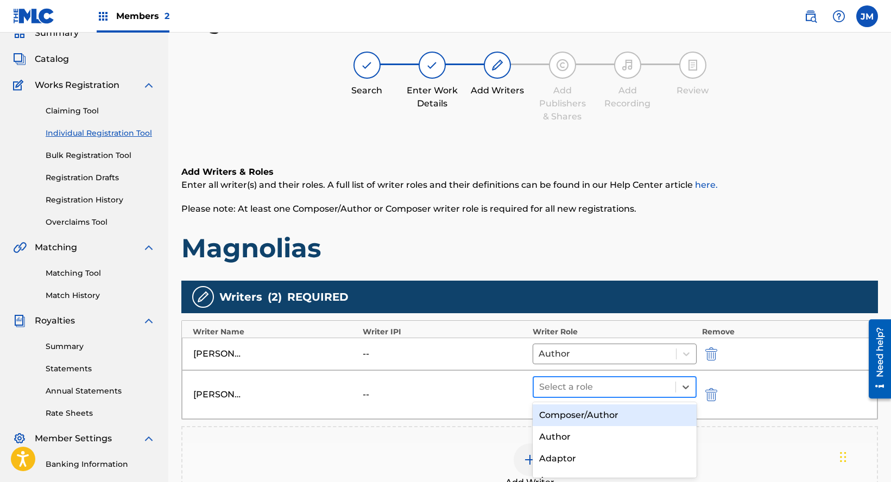
click at [605, 381] on div at bounding box center [604, 387] width 131 height 15
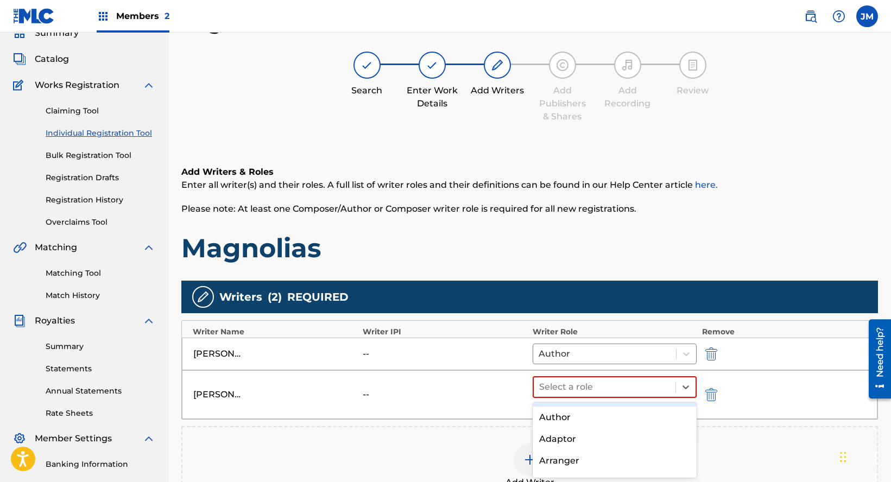
scroll to position [54, 0]
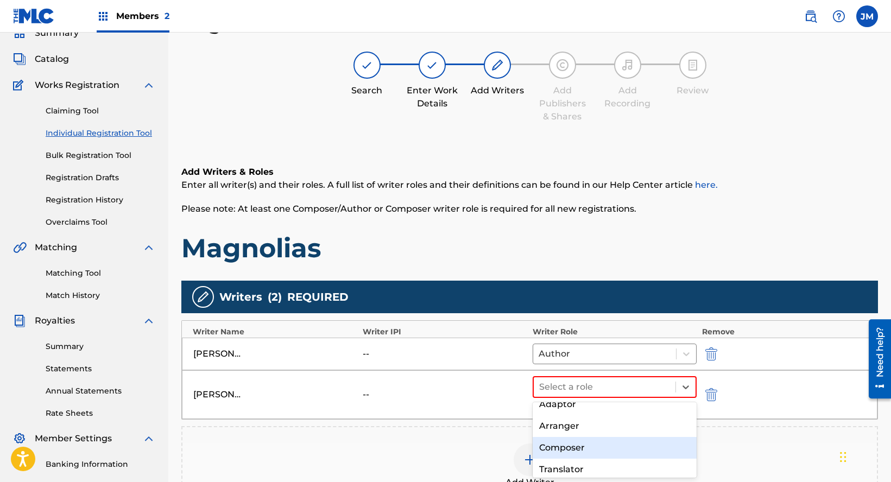
click at [571, 446] on div "Composer" at bounding box center [615, 448] width 164 height 22
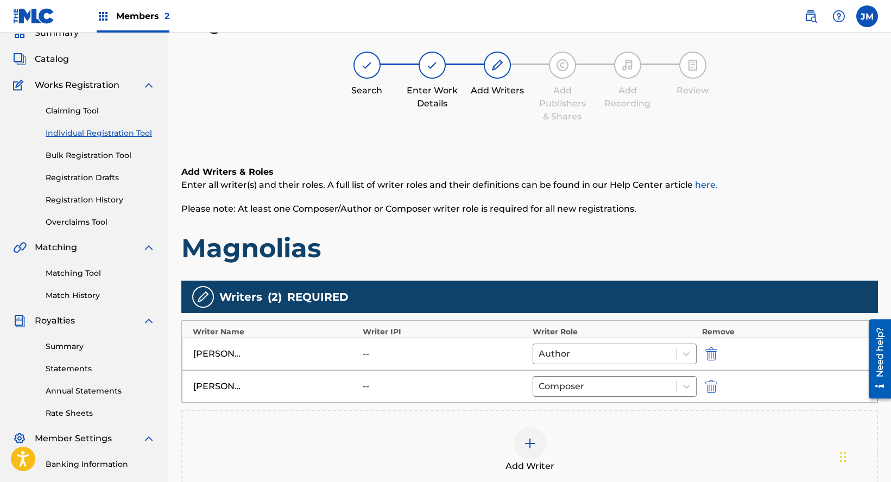
click at [529, 445] on img at bounding box center [530, 443] width 13 height 13
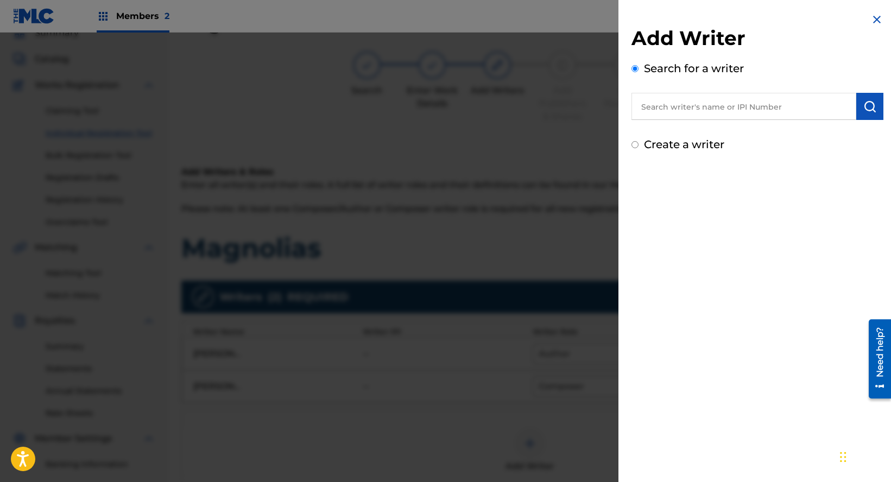
click at [722, 111] on input "text" at bounding box center [744, 106] width 225 height 27
type input "Gustavo Restrepo"
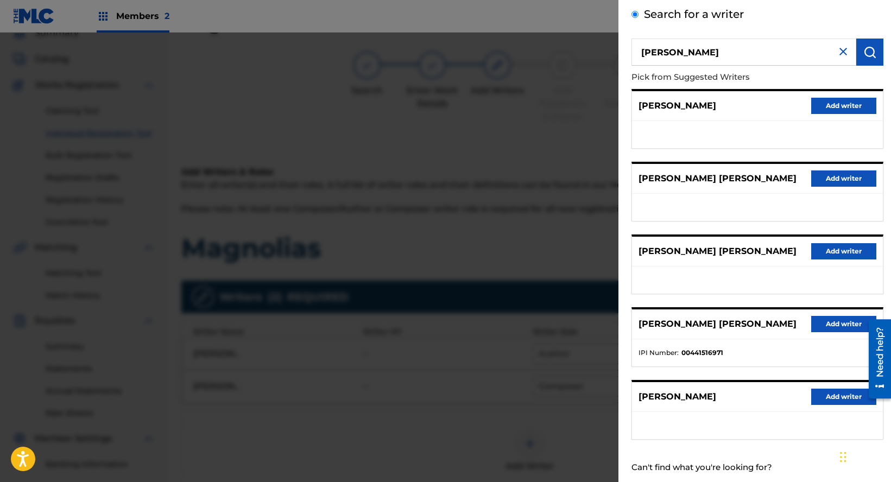
click at [841, 405] on button "Add writer" at bounding box center [844, 397] width 65 height 16
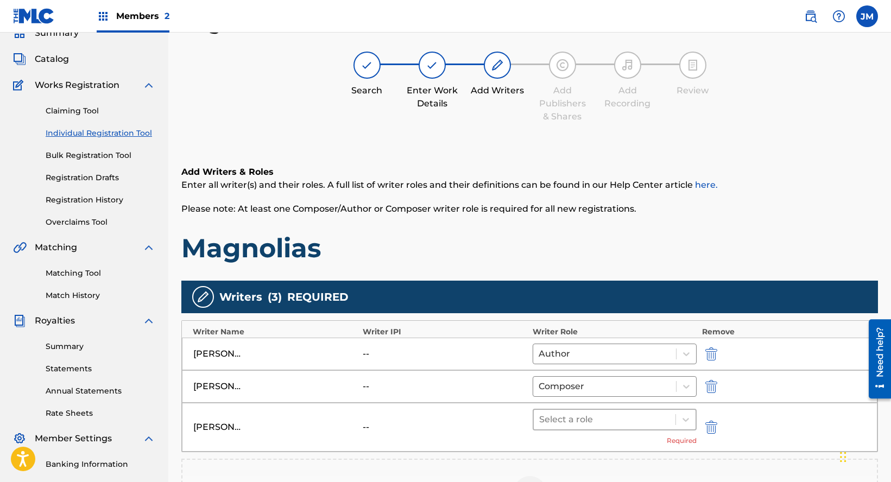
click at [572, 417] on div at bounding box center [604, 419] width 131 height 15
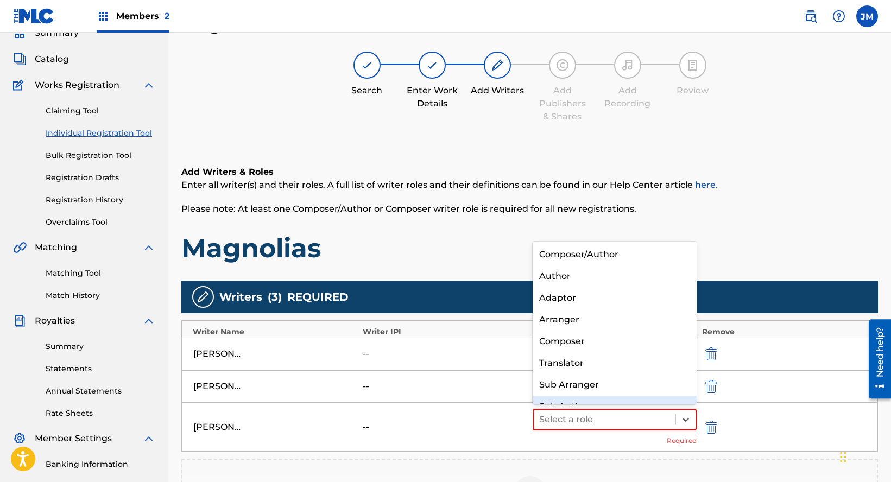
scroll to position [15, 0]
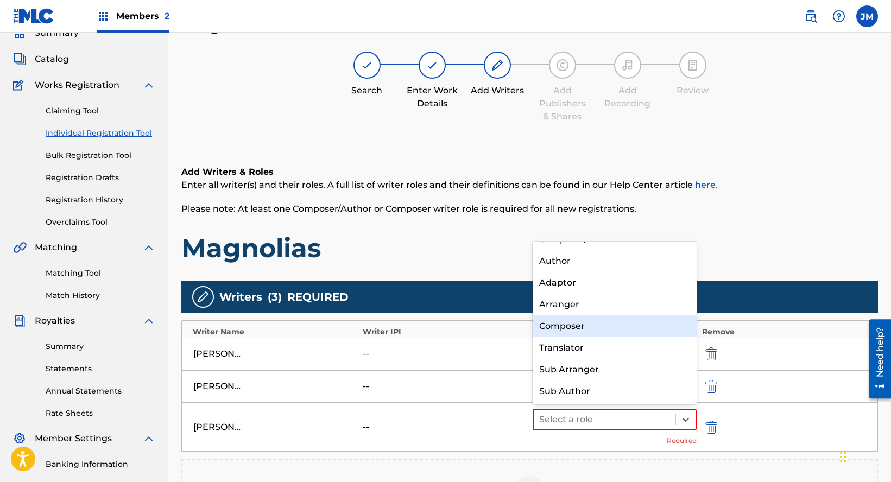
click at [570, 322] on div "Composer" at bounding box center [615, 327] width 164 height 22
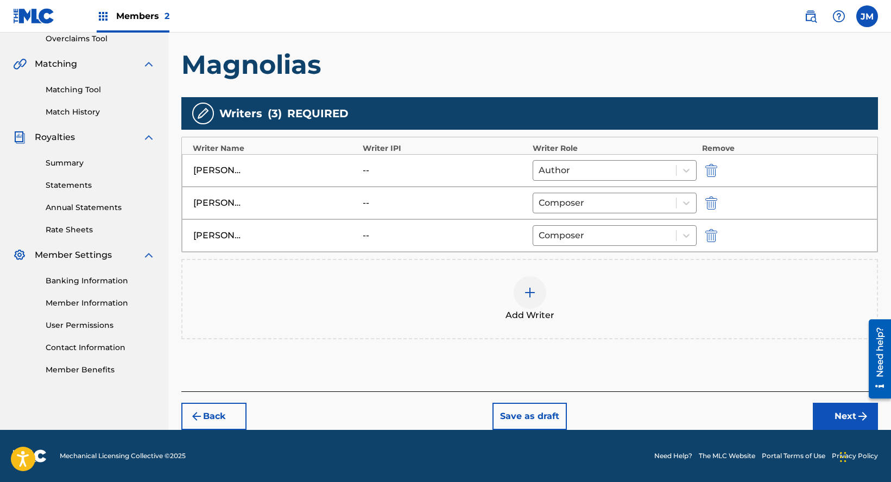
click at [841, 413] on button "Next" at bounding box center [845, 416] width 65 height 27
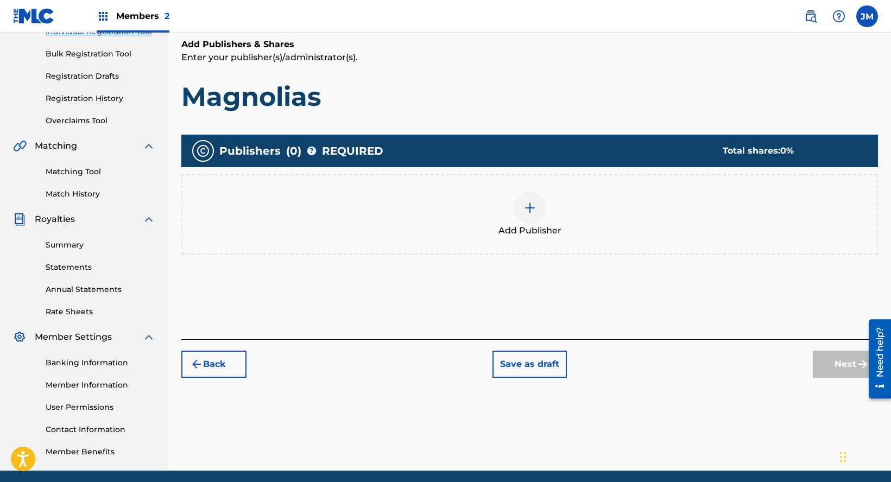
scroll to position [49, 0]
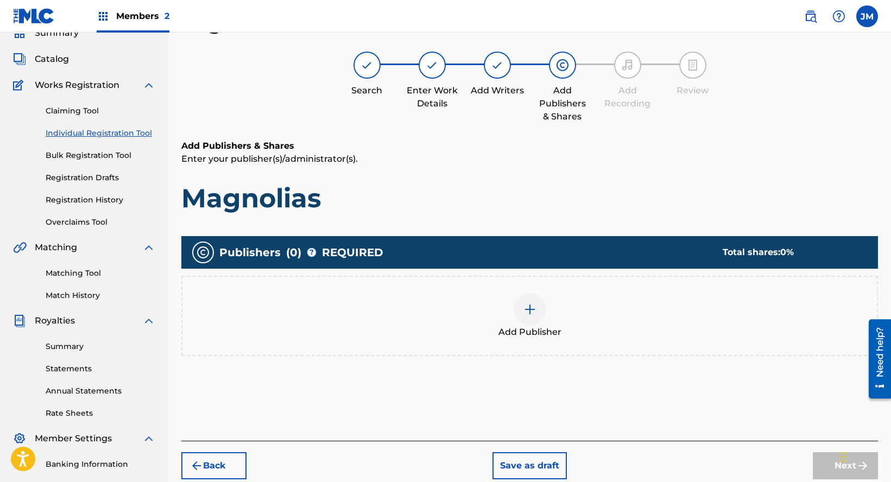
click at [538, 320] on div at bounding box center [530, 309] width 33 height 33
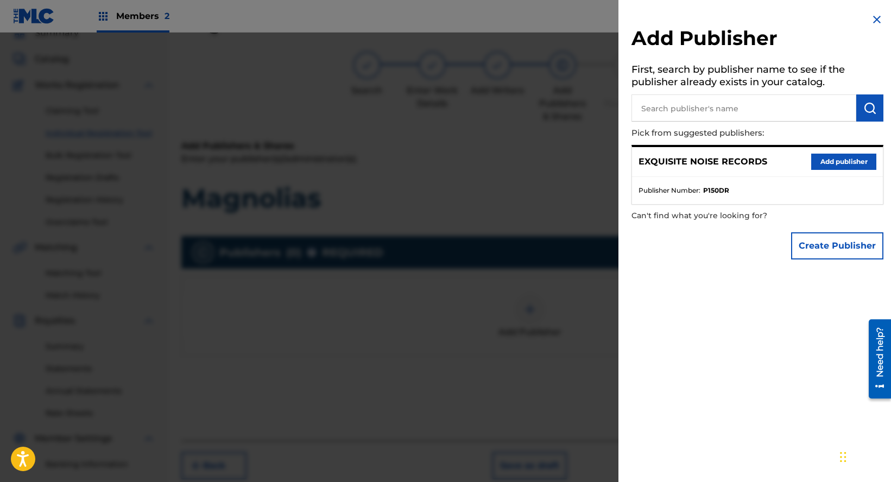
click at [832, 158] on button "Add publisher" at bounding box center [844, 162] width 65 height 16
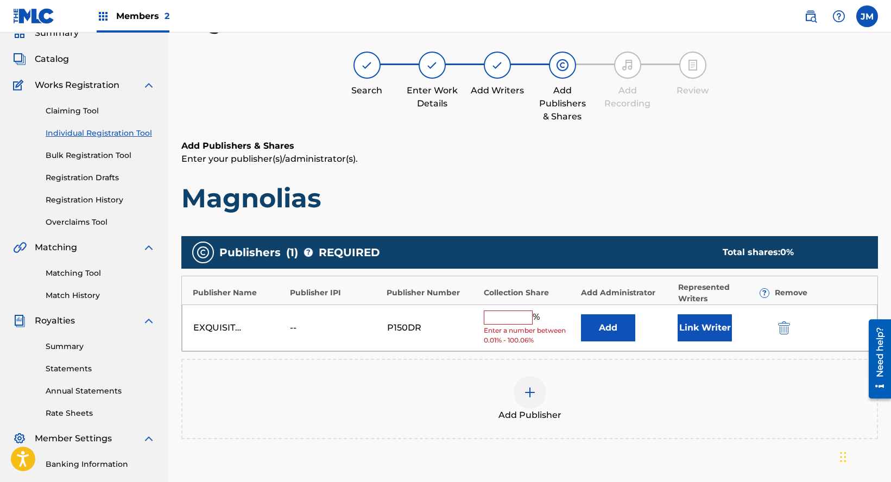
click at [501, 311] on input "text" at bounding box center [508, 318] width 49 height 14
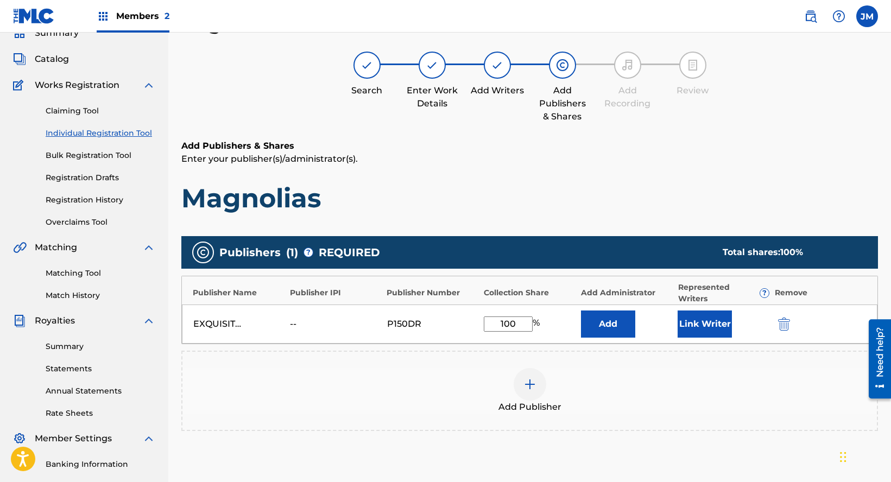
type input "100"
click at [708, 321] on button "Link Writer" at bounding box center [705, 324] width 54 height 27
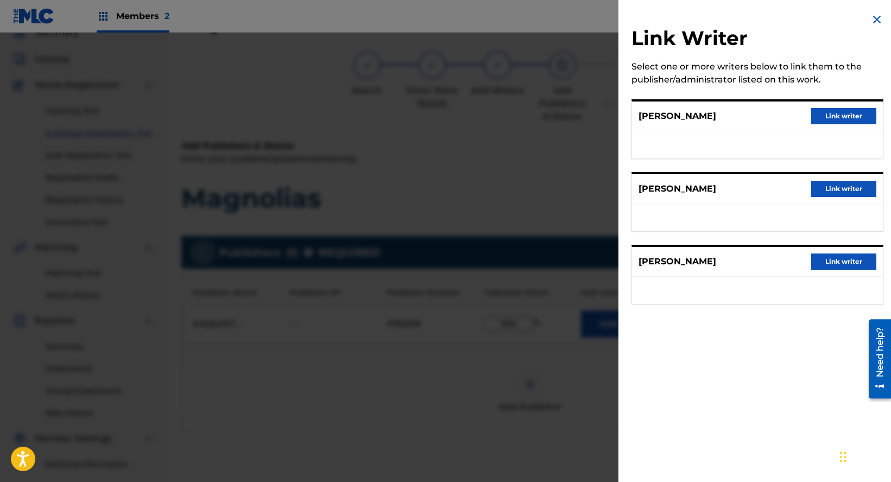
click at [838, 110] on button "Link writer" at bounding box center [844, 116] width 65 height 16
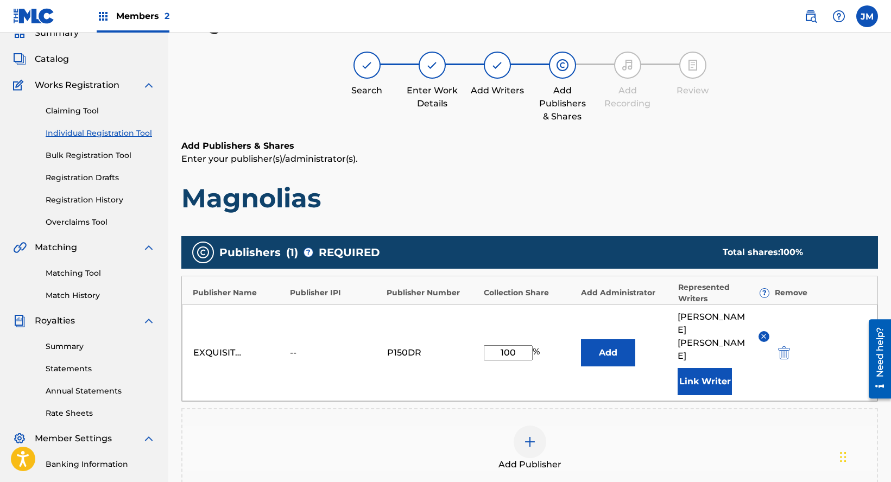
click at [708, 368] on button "Link Writer" at bounding box center [705, 381] width 54 height 27
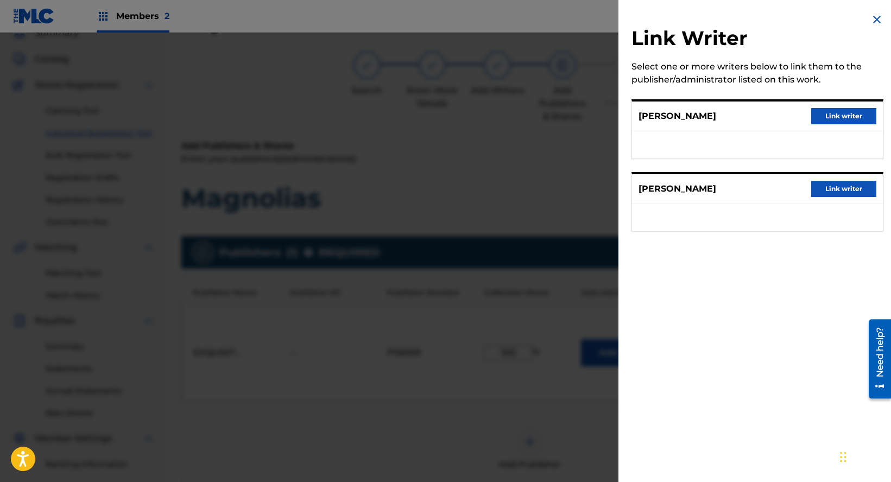
click at [822, 117] on button "Link writer" at bounding box center [844, 116] width 65 height 16
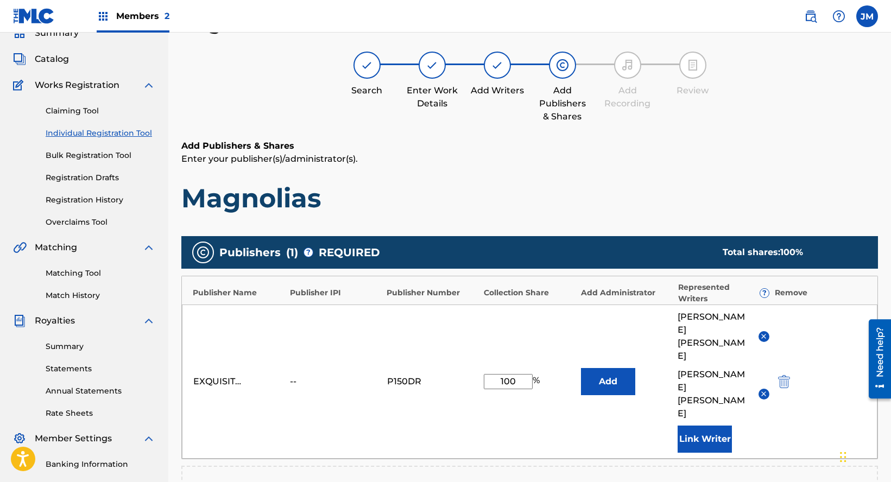
click at [697, 426] on button "Link Writer" at bounding box center [705, 439] width 54 height 27
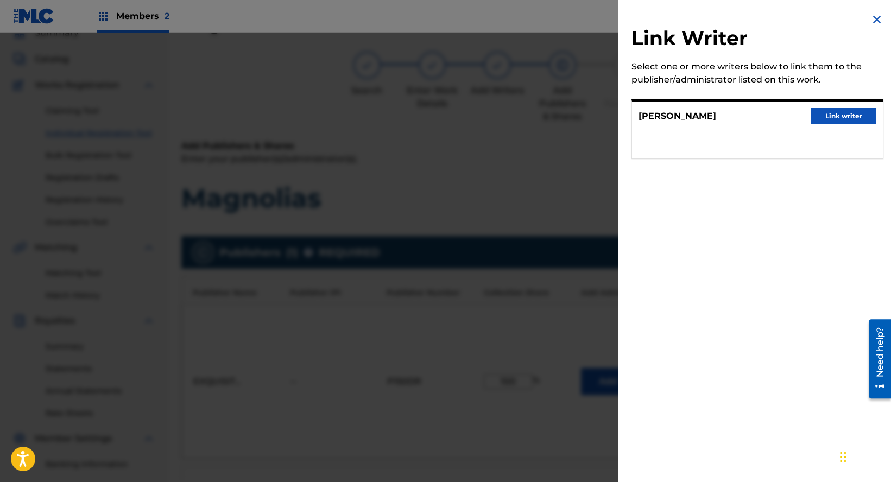
click at [821, 116] on button "Link writer" at bounding box center [844, 116] width 65 height 16
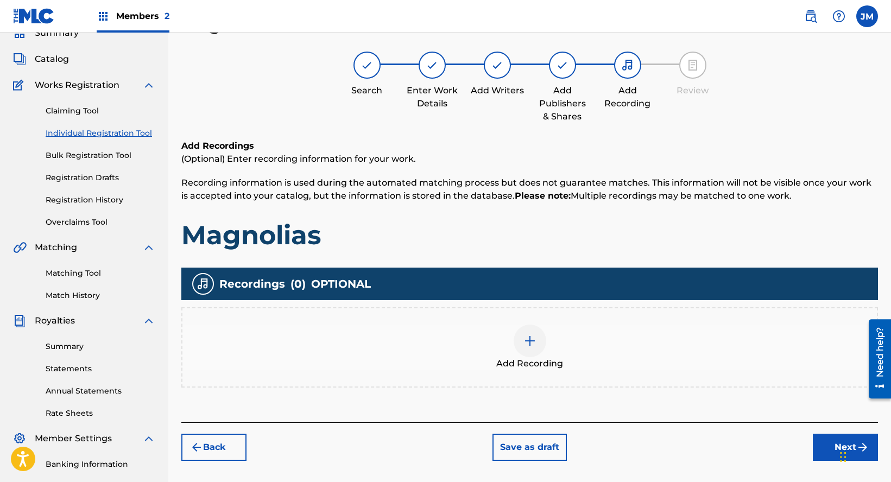
click at [634, 350] on div "Add Recording" at bounding box center [530, 348] width 695 height 46
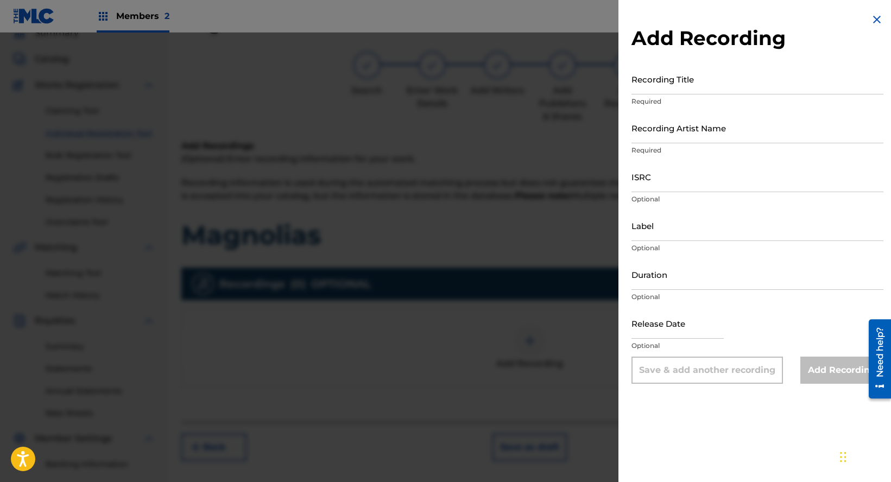
click at [697, 86] on input "Recording Title" at bounding box center [758, 79] width 252 height 31
paste input "Magnolias"
type input "Magnolias"
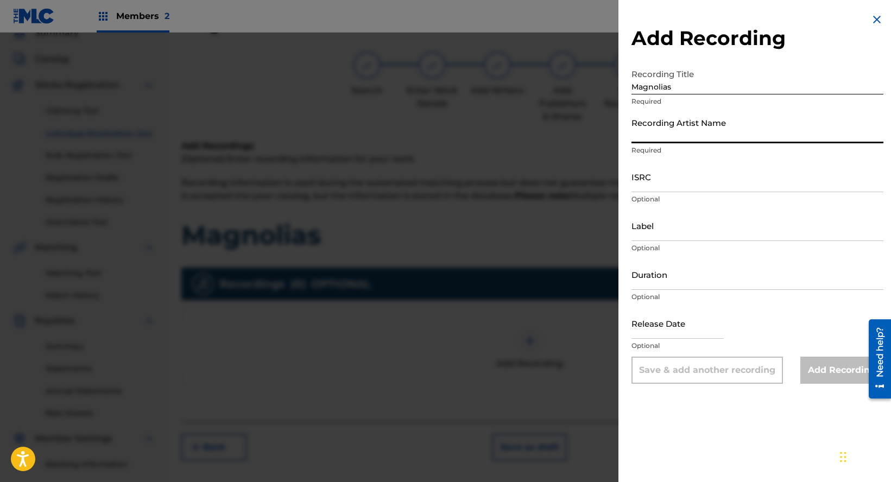
paste input "El Globo Oscuro"
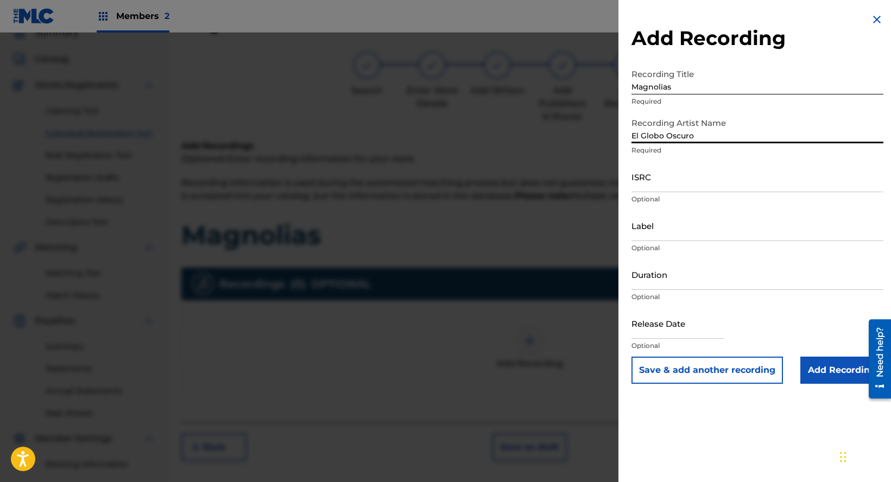
type input "El Globo Oscuro"
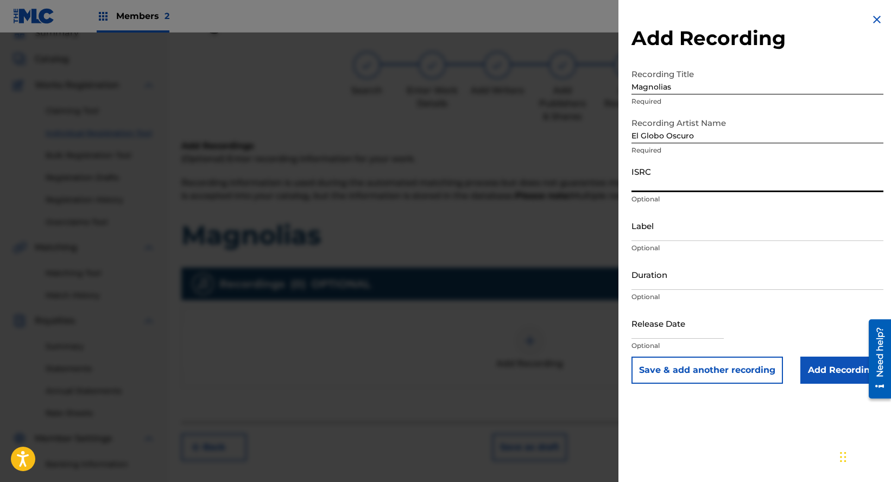
paste input "QZS662595197"
type input "QZS662595197"
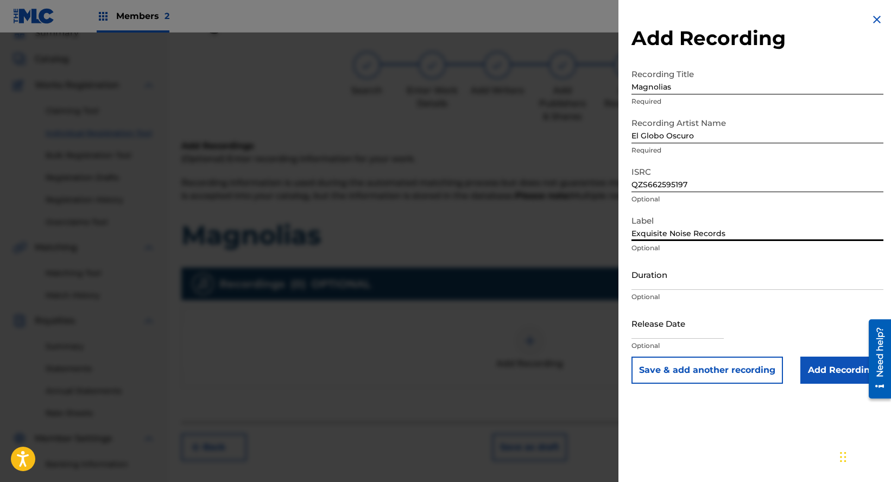
type input "Exquisite Noise Records"
click at [821, 370] on input "Add Recording" at bounding box center [842, 370] width 83 height 27
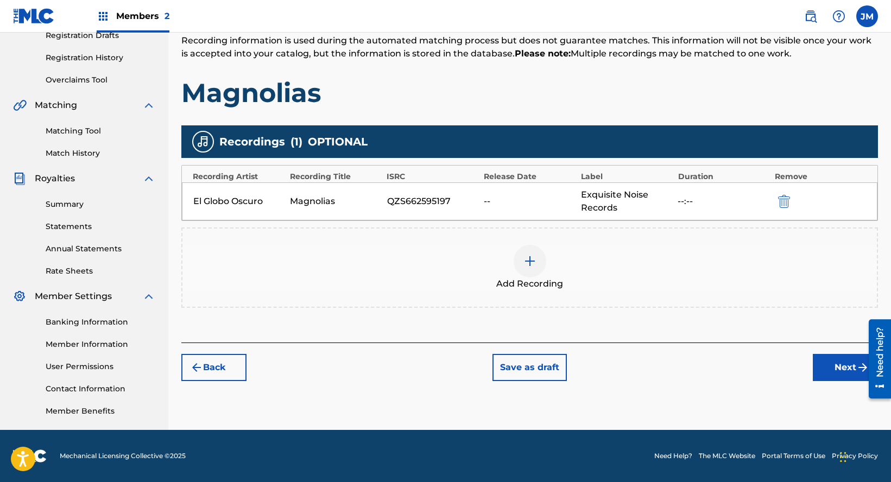
click at [825, 374] on button "Next" at bounding box center [845, 367] width 65 height 27
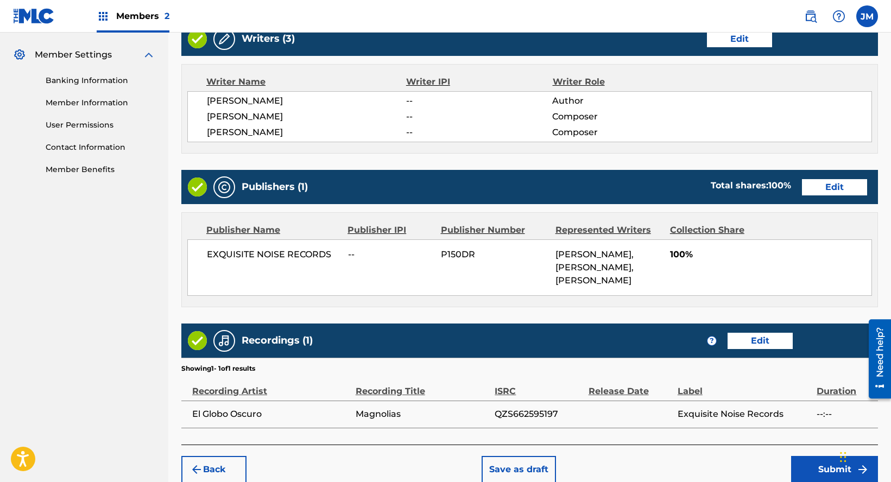
scroll to position [486, 0]
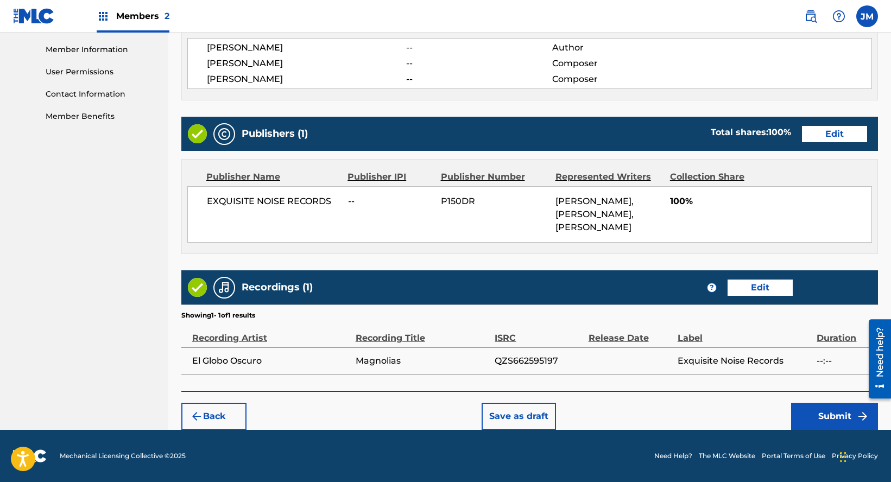
click at [829, 425] on button "Submit" at bounding box center [834, 416] width 87 height 27
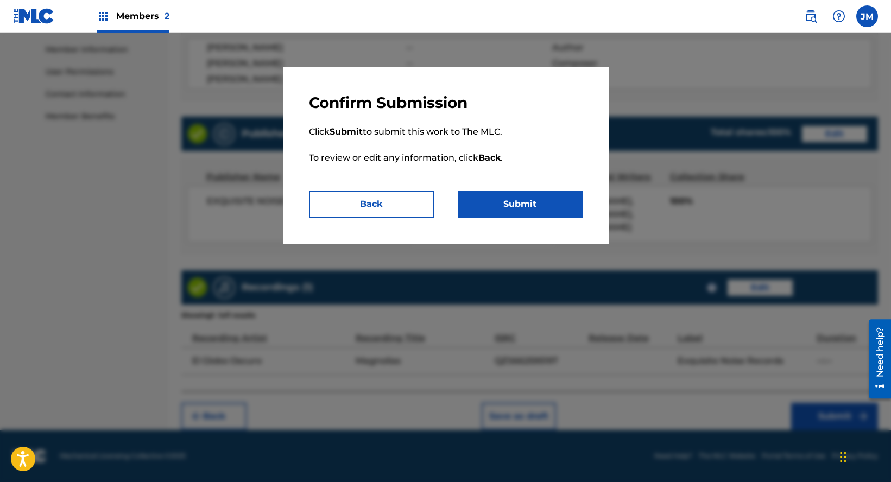
click at [537, 208] on button "Submit" at bounding box center [520, 204] width 125 height 27
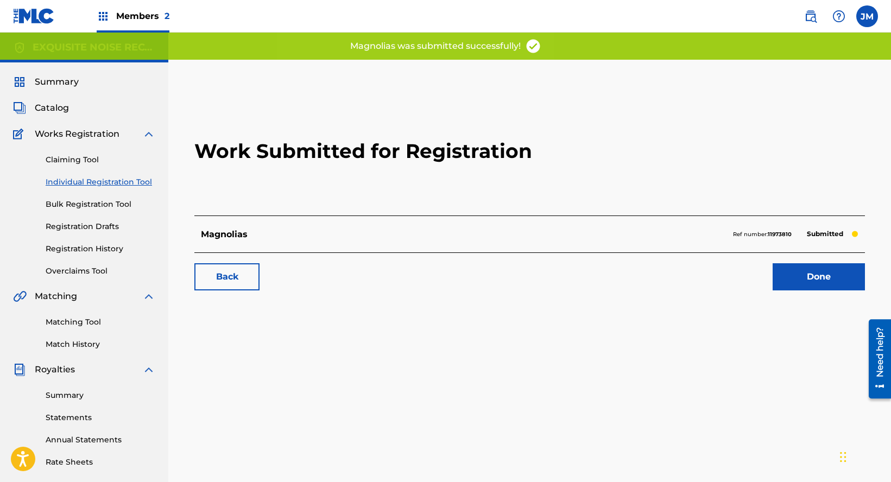
click at [845, 269] on link "Done" at bounding box center [819, 276] width 92 height 27
